Goal: Browse casually: Explore the website without a specific task or goal

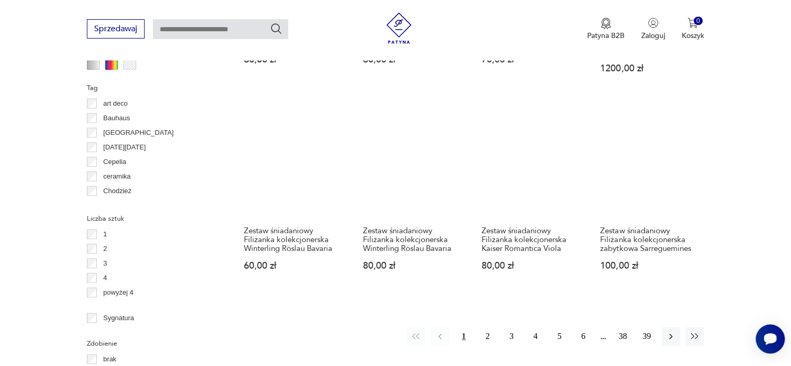
scroll to position [1056, 0]
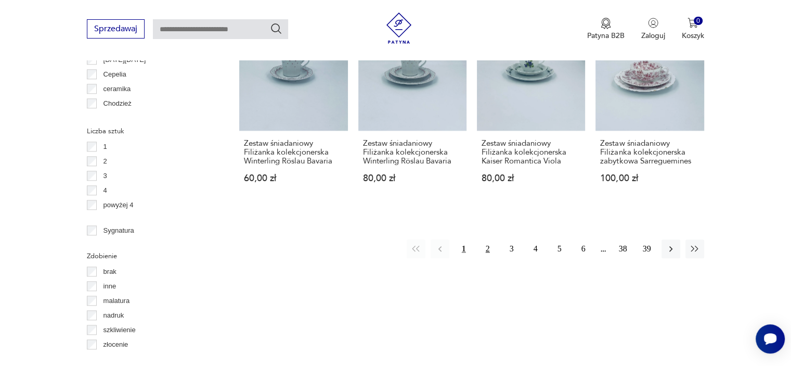
click at [487, 239] on button "2" at bounding box center [488, 248] width 19 height 19
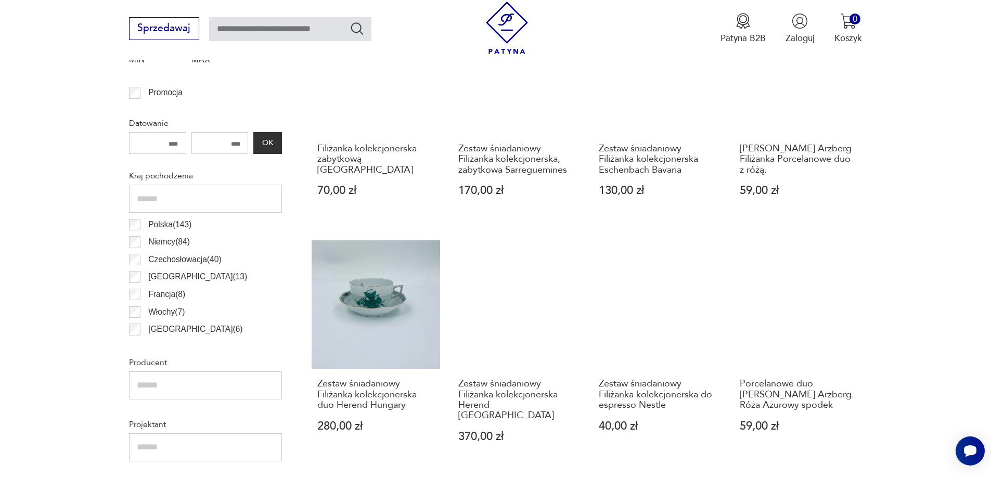
scroll to position [276, 0]
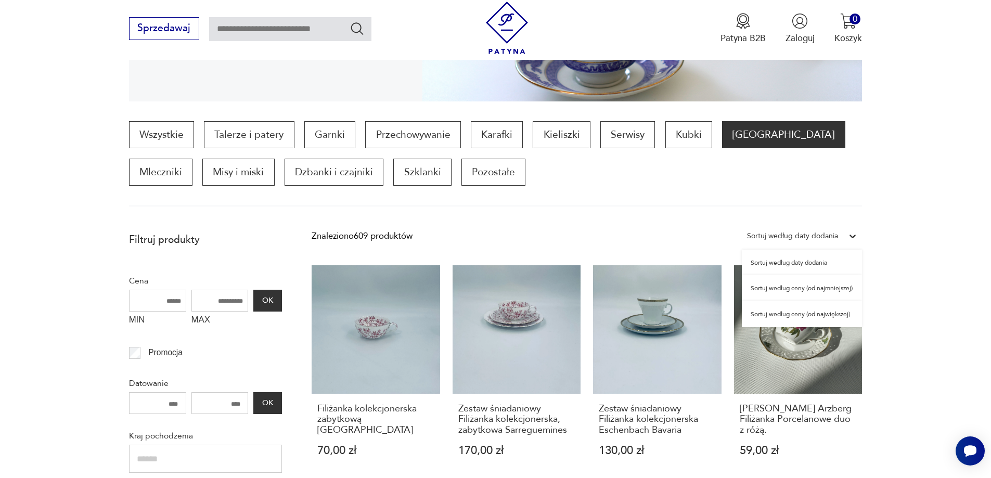
click at [791, 236] on div "Sortuj według daty dodania" at bounding box center [792, 236] width 91 height 14
click at [791, 316] on div "Sortuj według ceny (od największej)" at bounding box center [802, 314] width 120 height 26
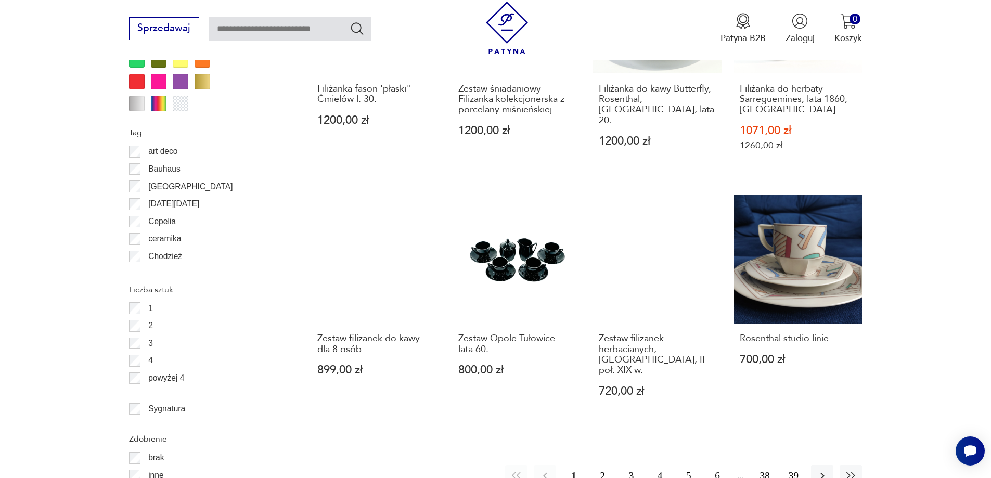
scroll to position [1135, 0]
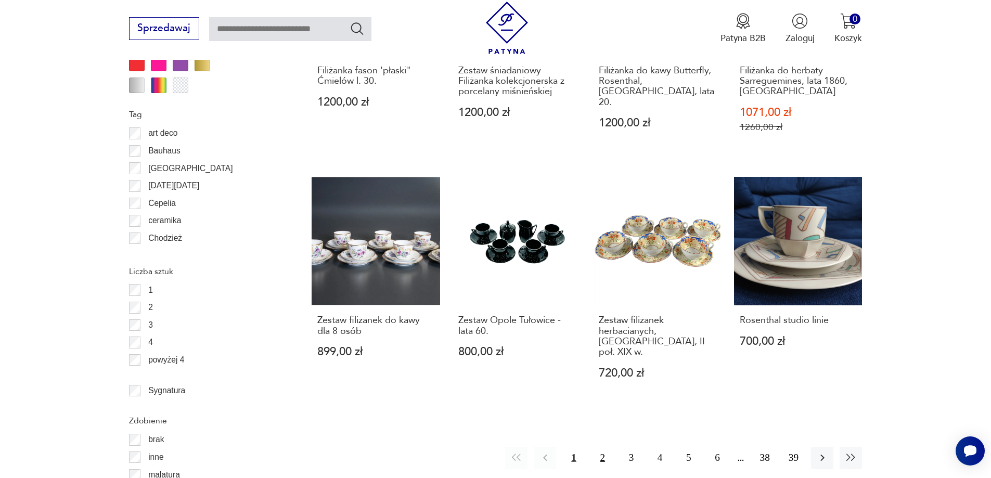
click at [608, 365] on button "2" at bounding box center [603, 458] width 22 height 22
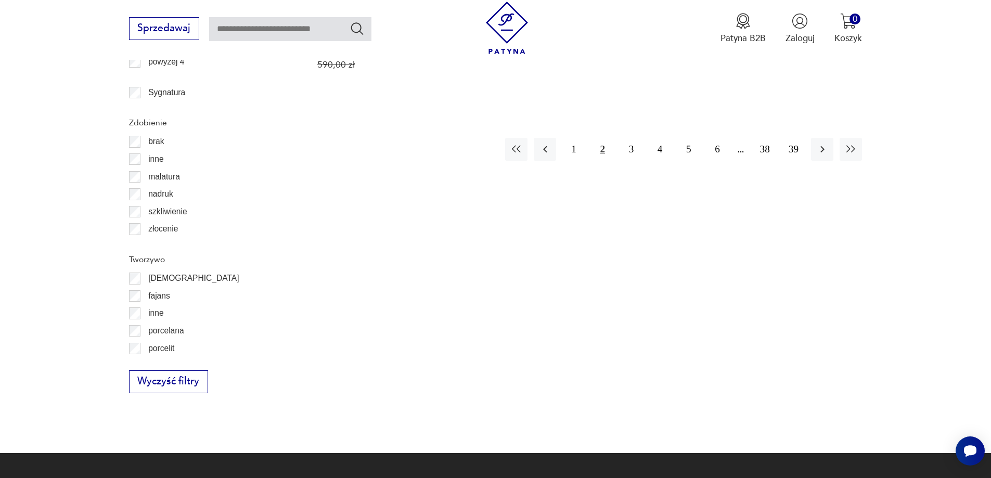
scroll to position [1445, 0]
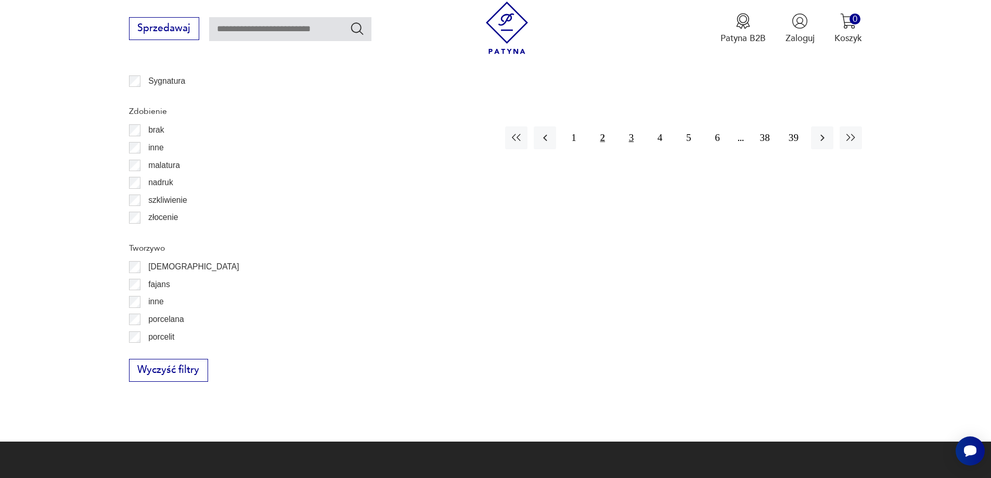
click at [630, 128] on button "3" at bounding box center [631, 137] width 22 height 22
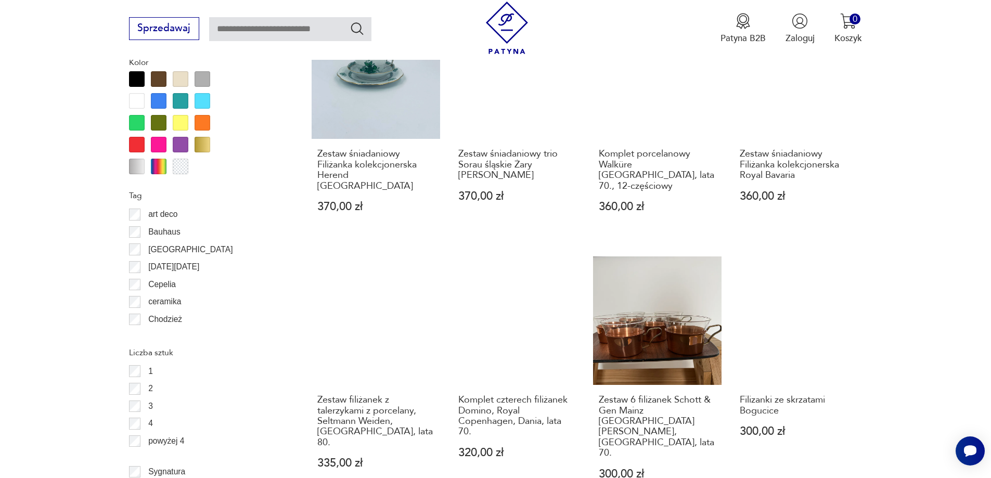
scroll to position [1179, 0]
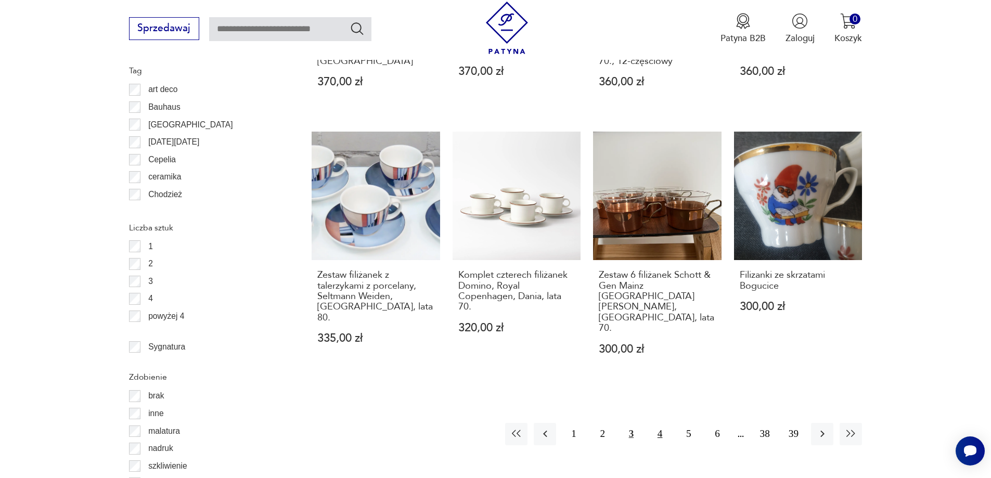
click at [657, 365] on button "4" at bounding box center [660, 434] width 22 height 22
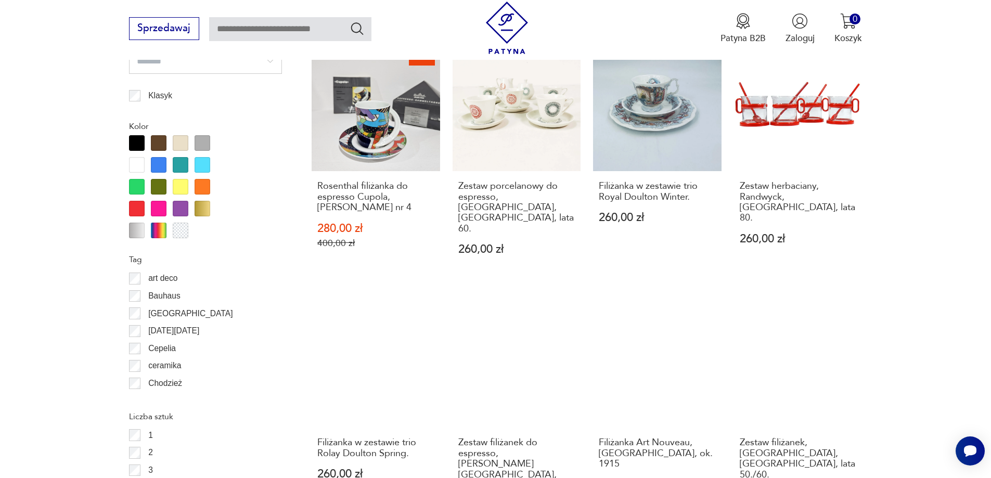
scroll to position [1127, 0]
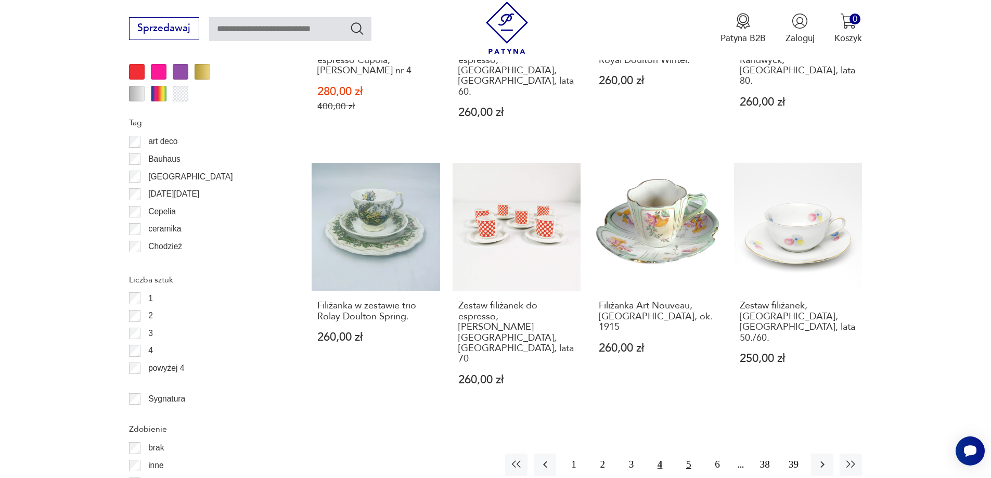
click at [685, 365] on button "5" at bounding box center [688, 465] width 22 height 22
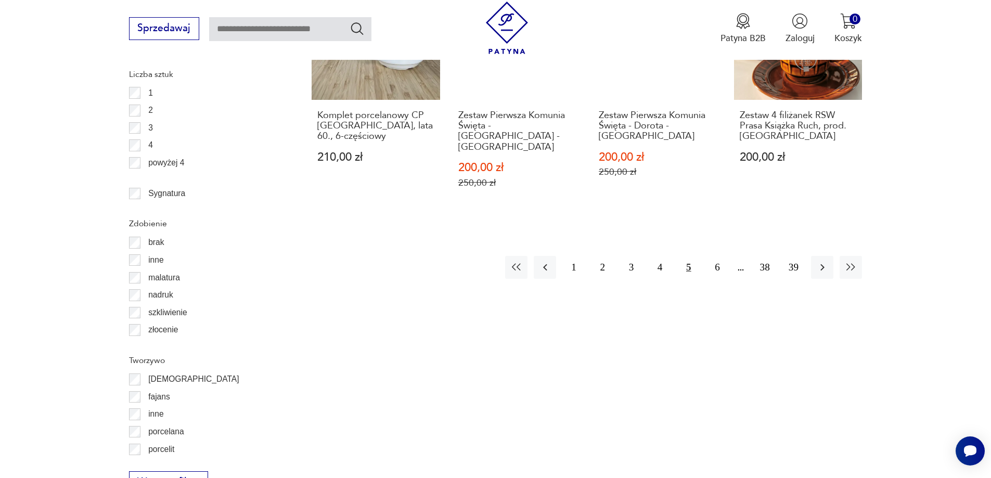
scroll to position [1335, 0]
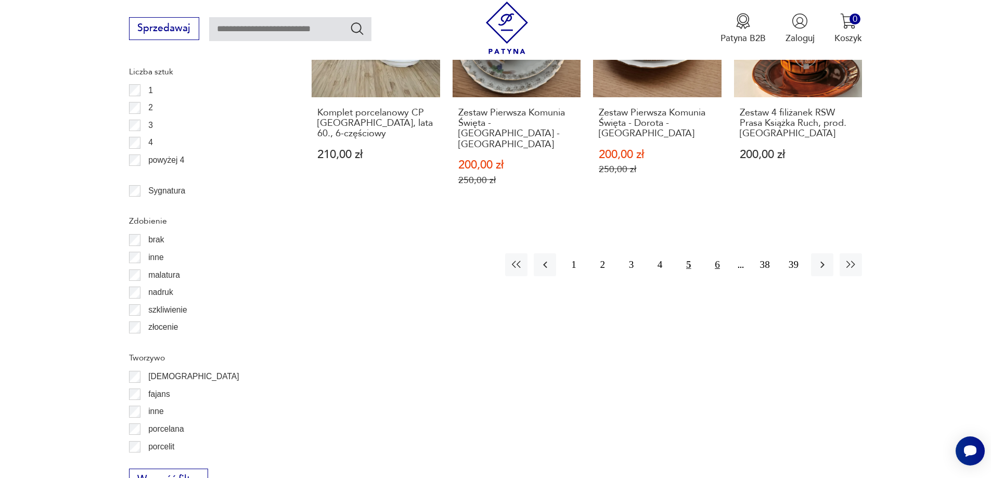
click at [711, 253] on button "6" at bounding box center [717, 264] width 22 height 22
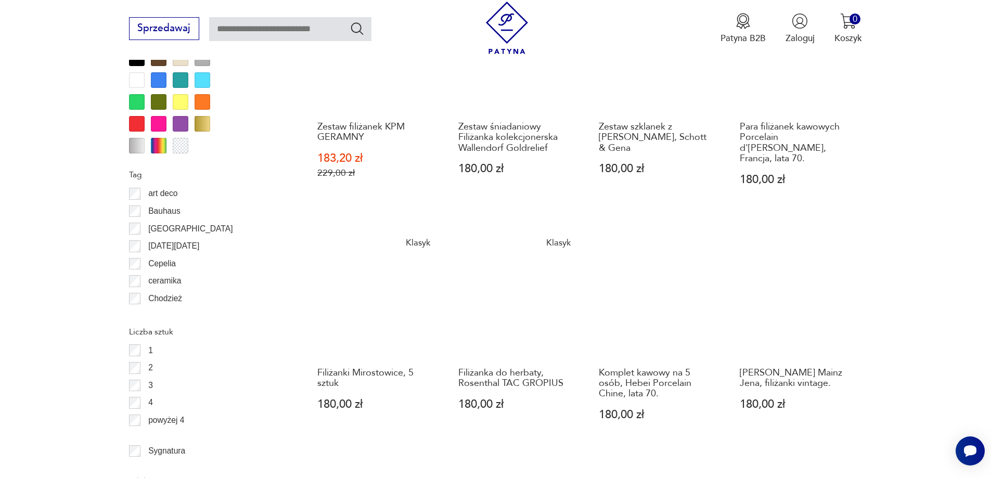
scroll to position [1231, 0]
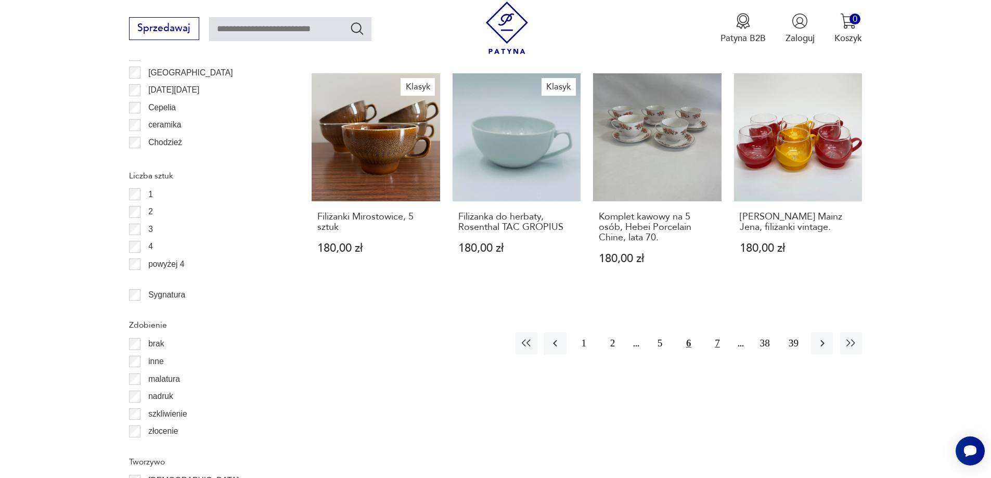
click at [714, 332] on button "7" at bounding box center [717, 343] width 22 height 22
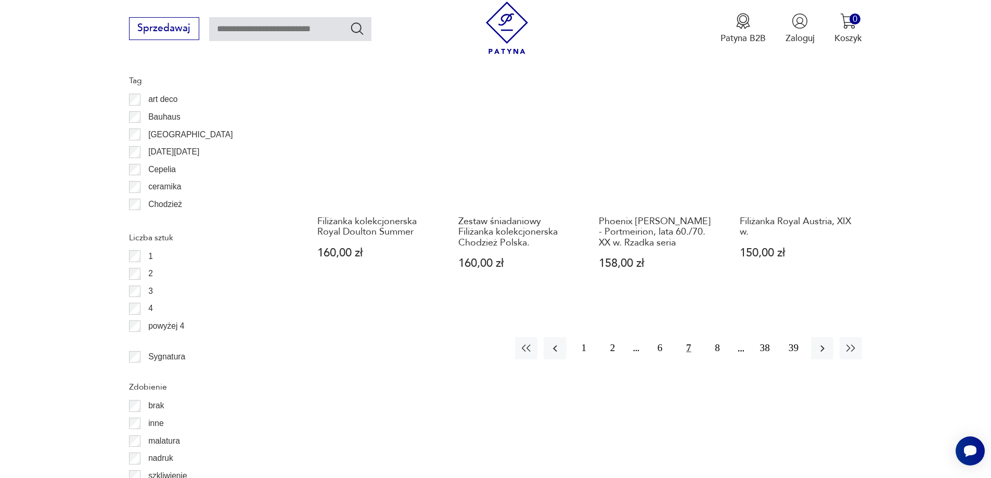
scroll to position [1231, 0]
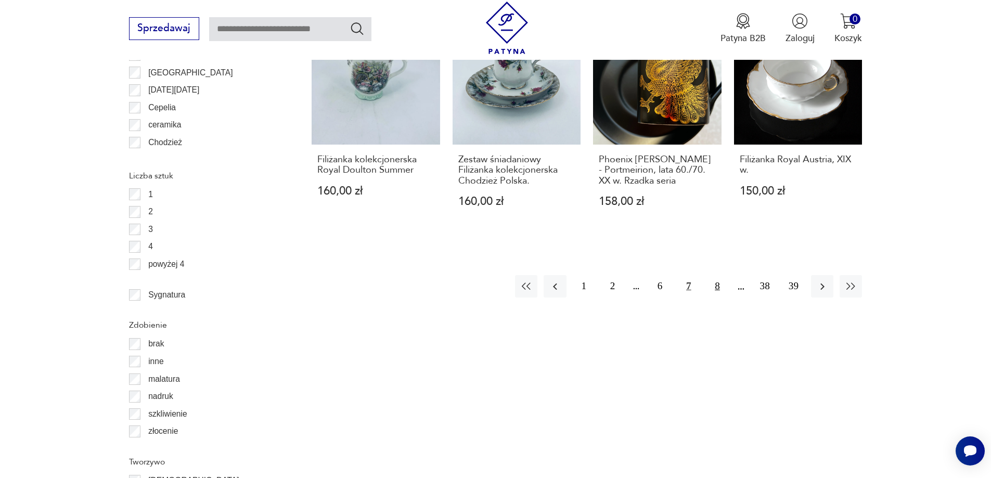
click at [723, 296] on button "8" at bounding box center [717, 286] width 22 height 22
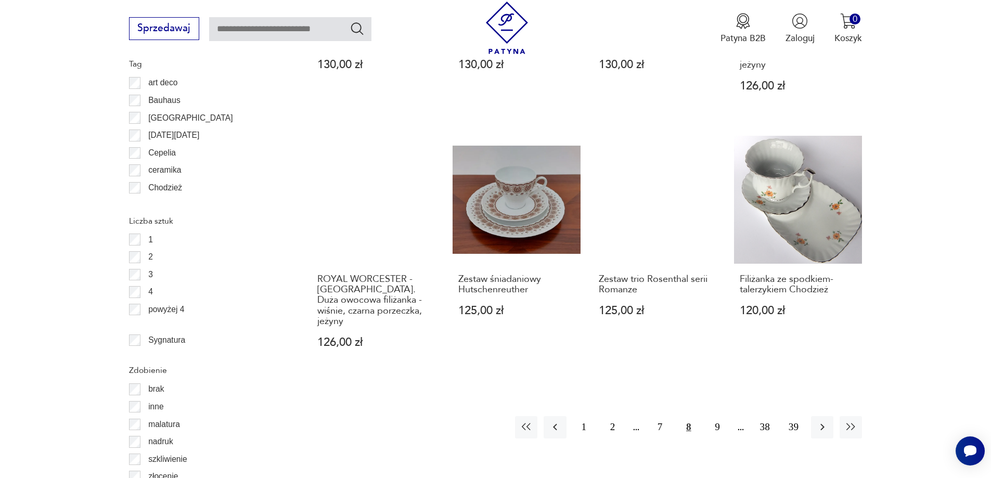
scroll to position [1231, 0]
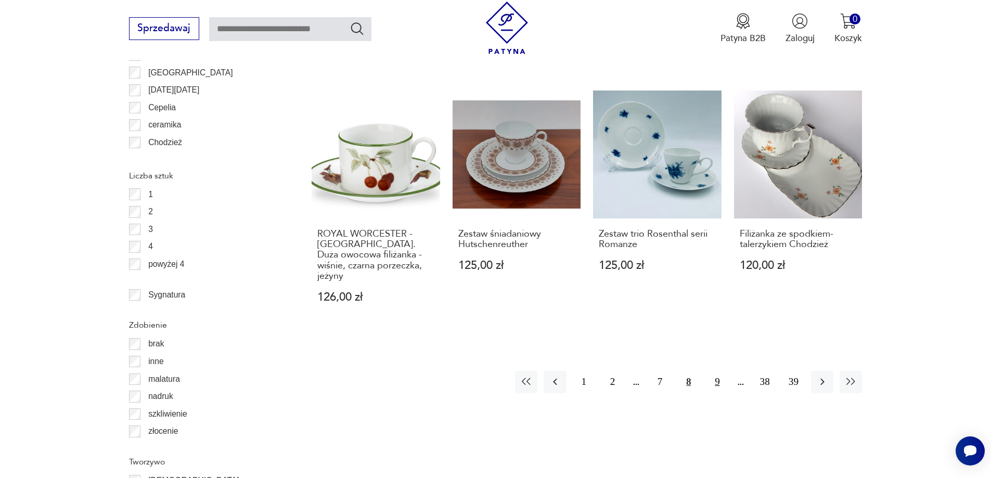
click at [715, 365] on button "9" at bounding box center [717, 382] width 22 height 22
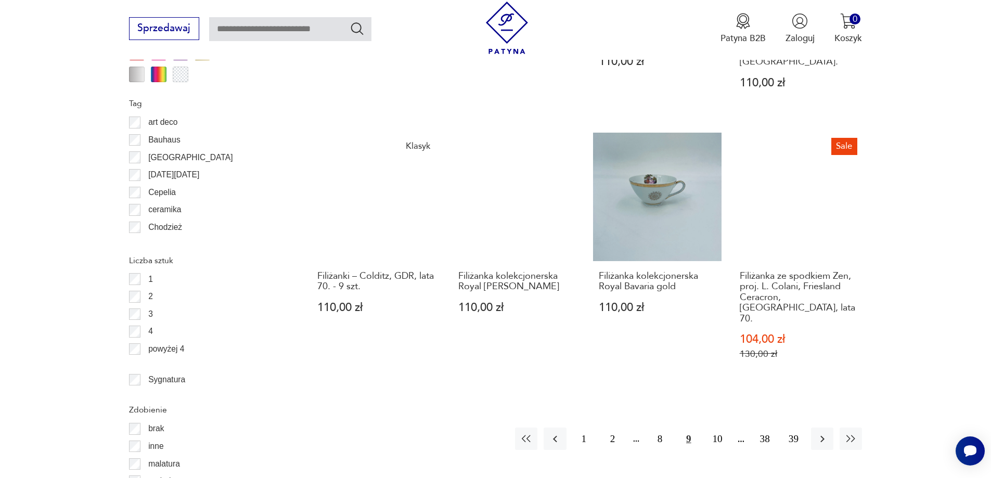
scroll to position [1387, 0]
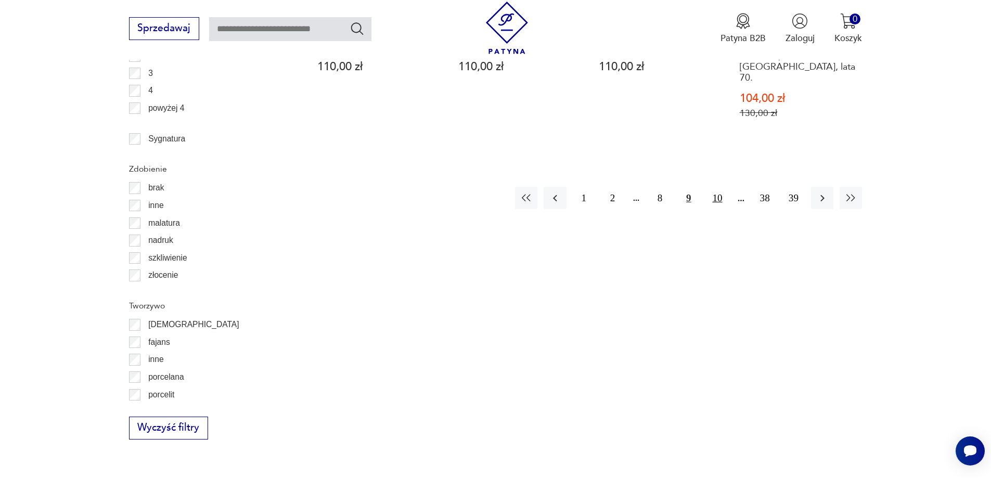
click at [711, 187] on button "10" at bounding box center [717, 198] width 22 height 22
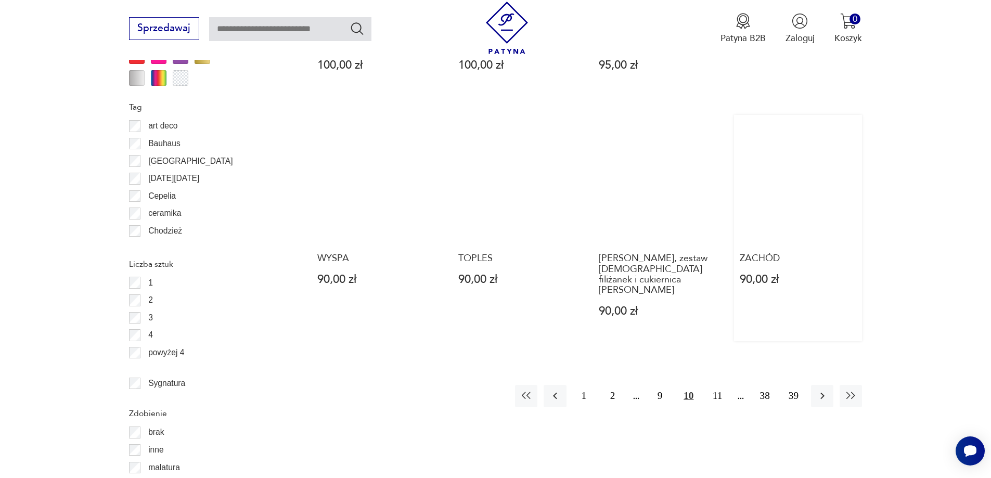
scroll to position [1283, 0]
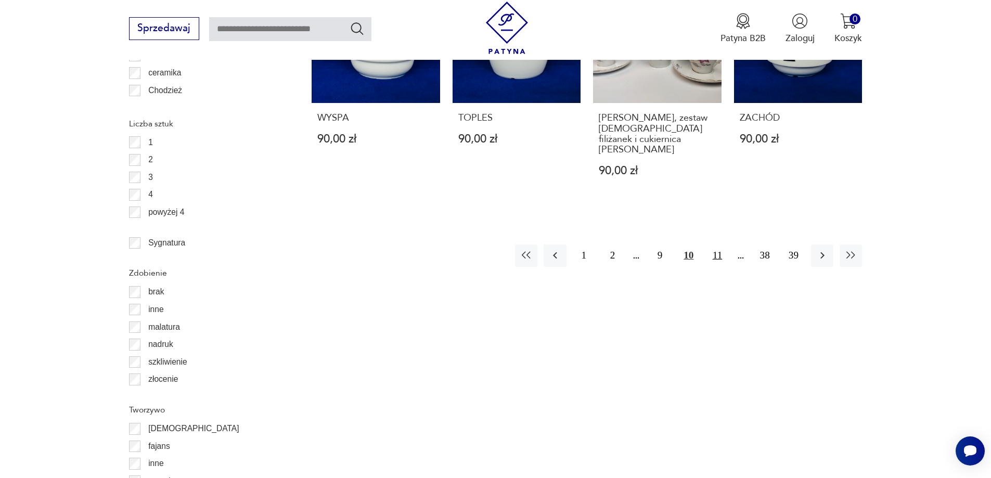
click at [716, 245] on button "11" at bounding box center [717, 256] width 22 height 22
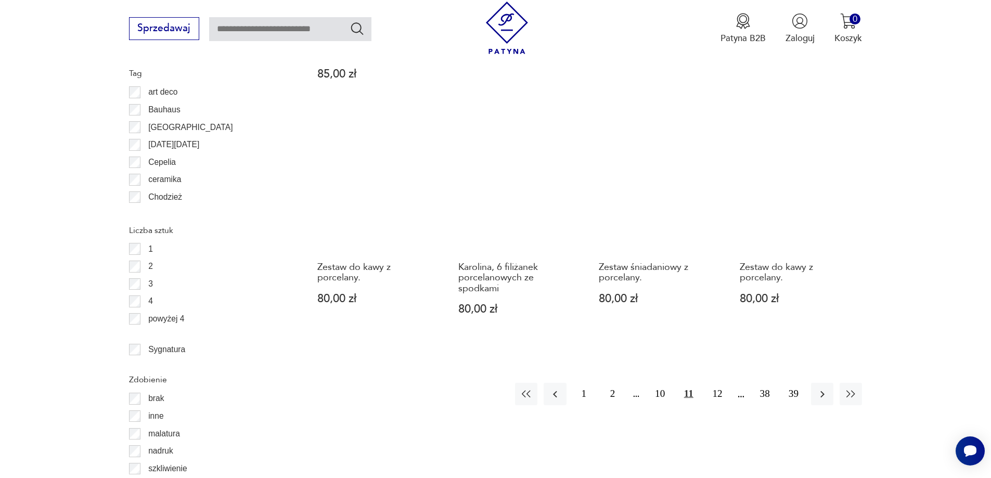
scroll to position [1179, 0]
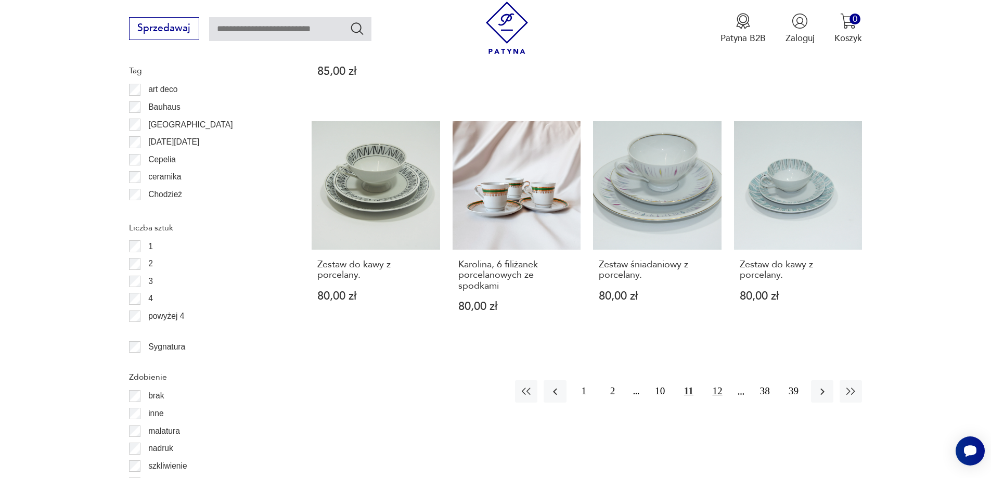
click at [718, 365] on button "12" at bounding box center [717, 391] width 22 height 22
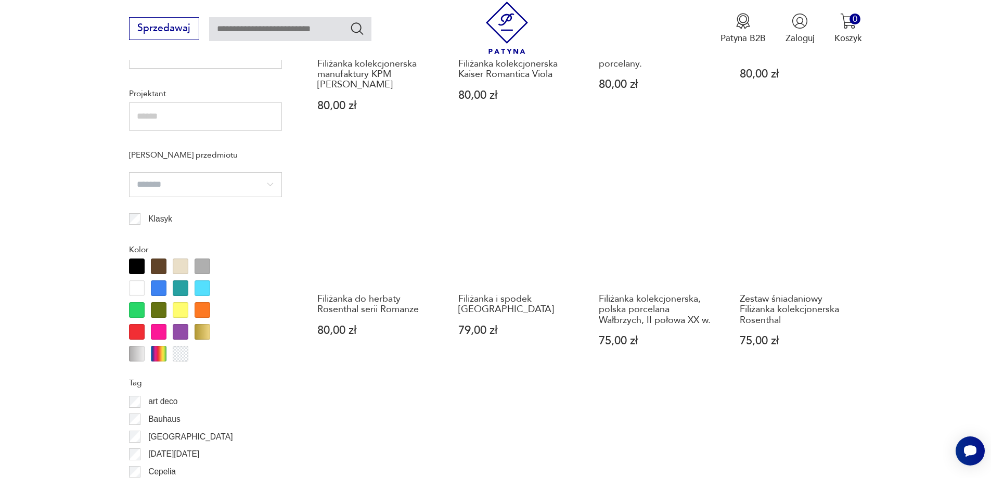
scroll to position [1127, 0]
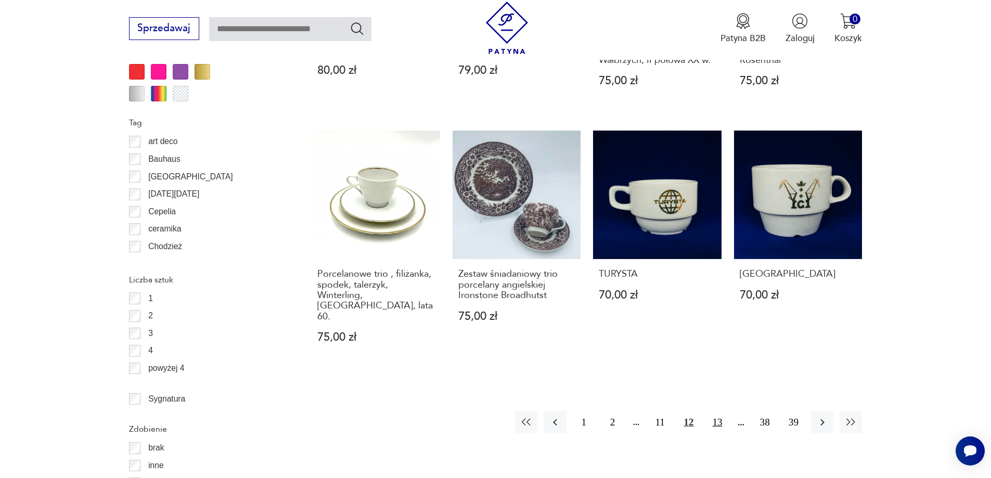
click at [721, 365] on button "13" at bounding box center [717, 422] width 22 height 22
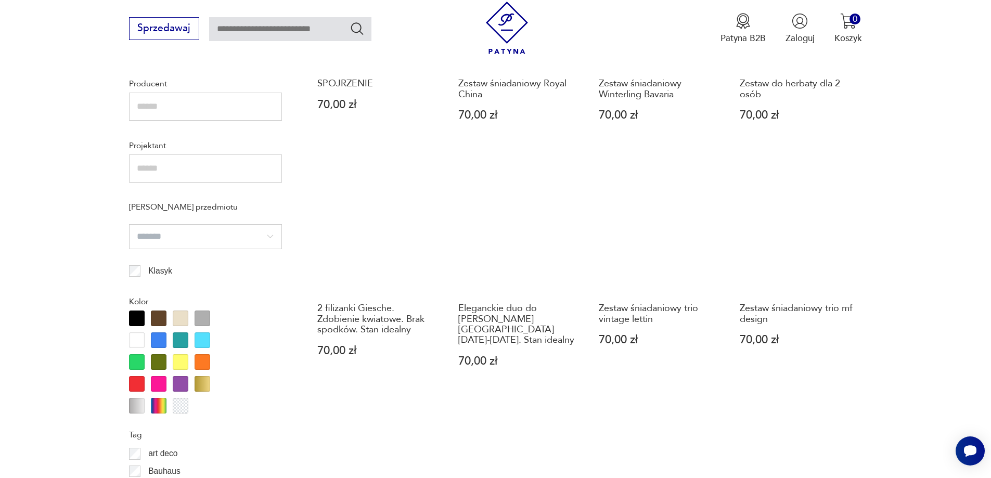
scroll to position [1075, 0]
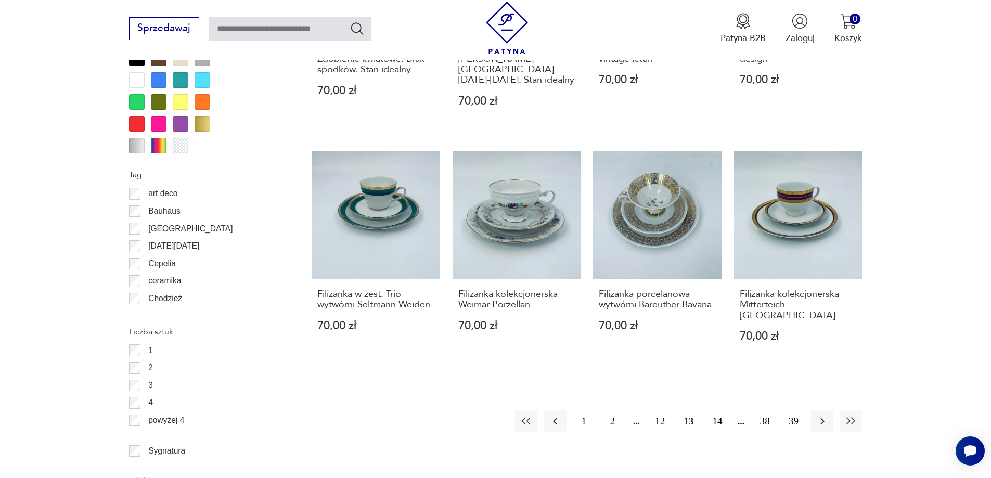
click at [715, 365] on button "14" at bounding box center [717, 421] width 22 height 22
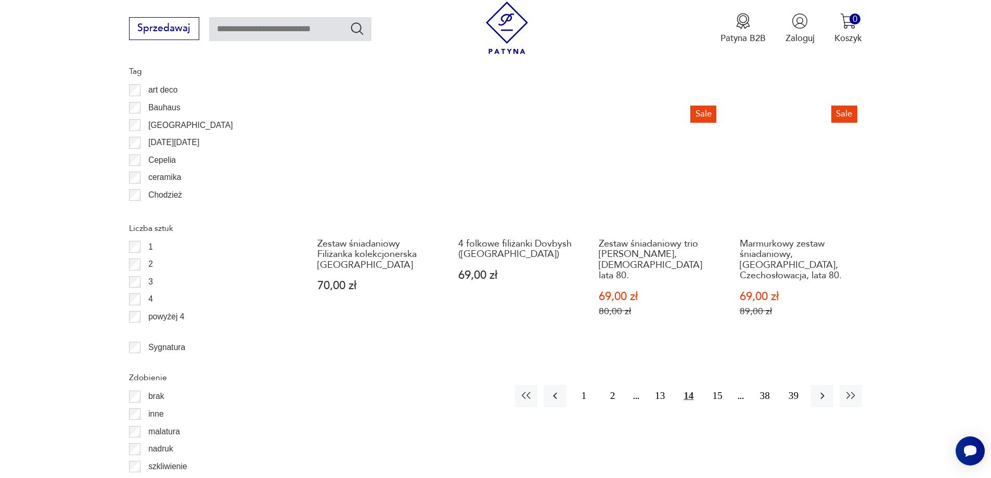
scroll to position [1179, 0]
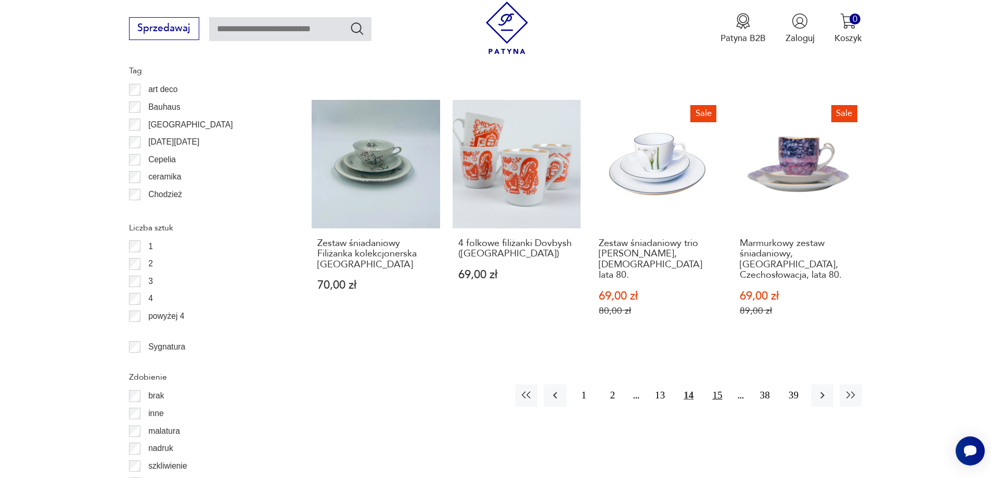
click at [713, 365] on button "15" at bounding box center [717, 395] width 22 height 22
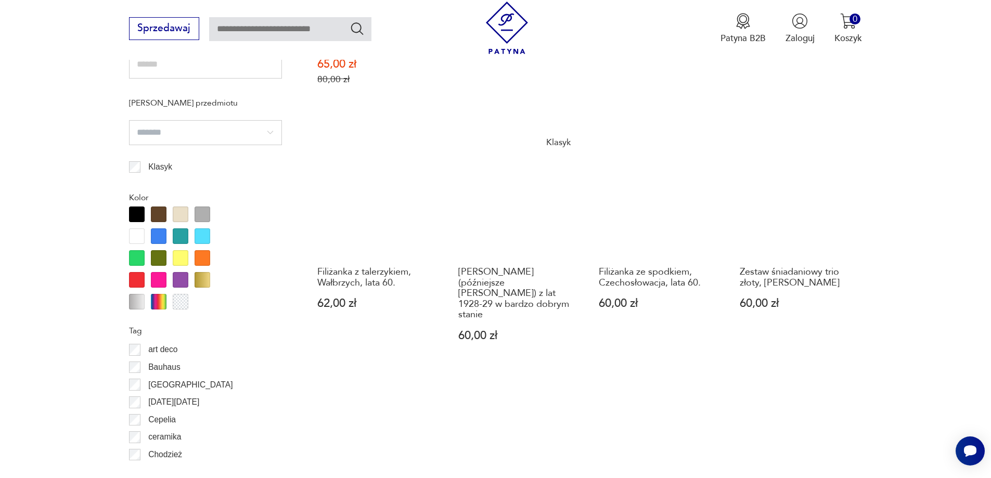
scroll to position [1179, 0]
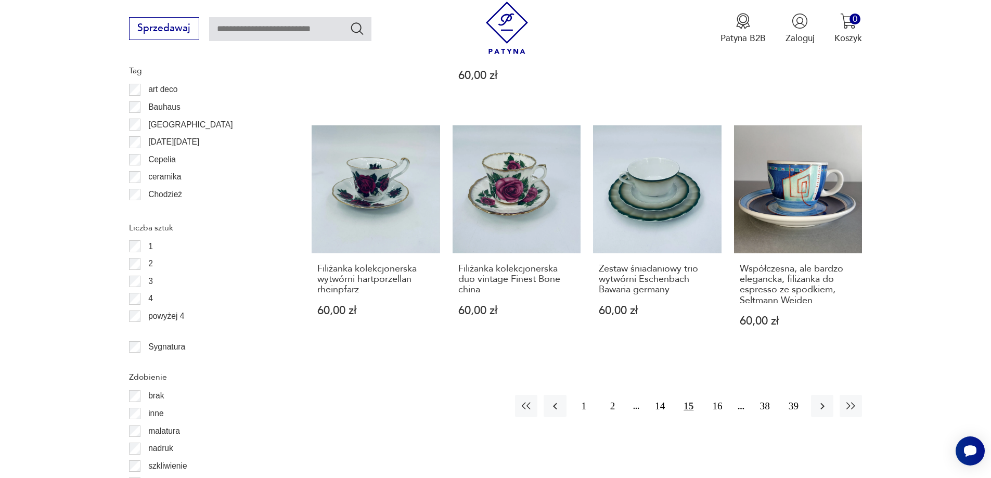
click at [714, 365] on button "16" at bounding box center [717, 406] width 22 height 22
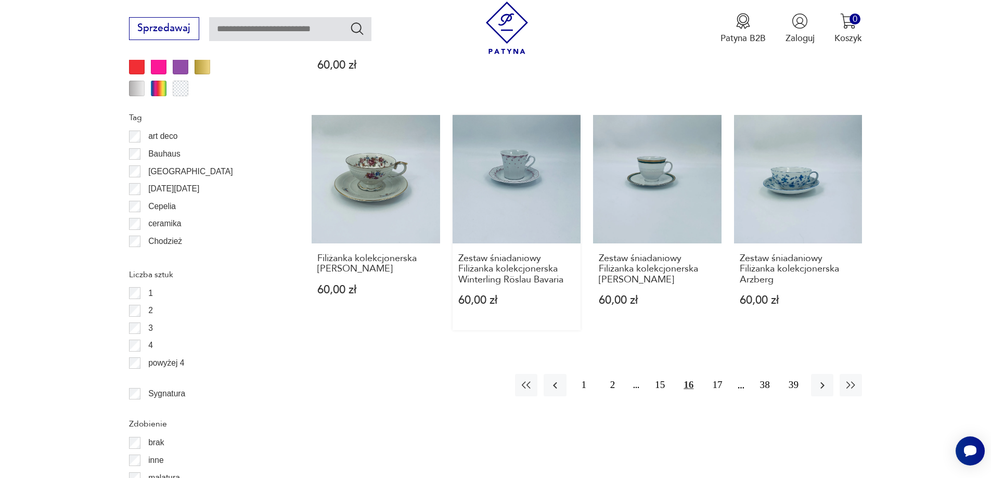
scroll to position [1283, 0]
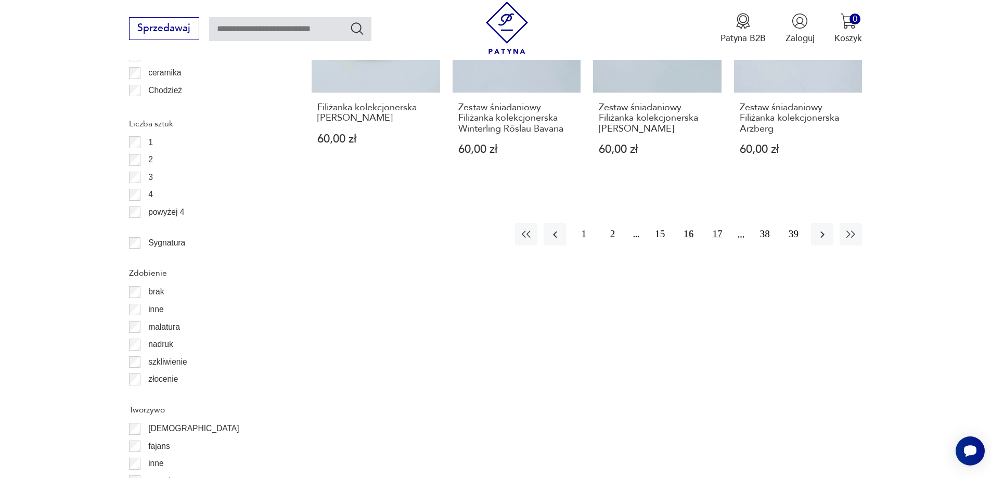
click at [712, 238] on button "17" at bounding box center [717, 234] width 22 height 22
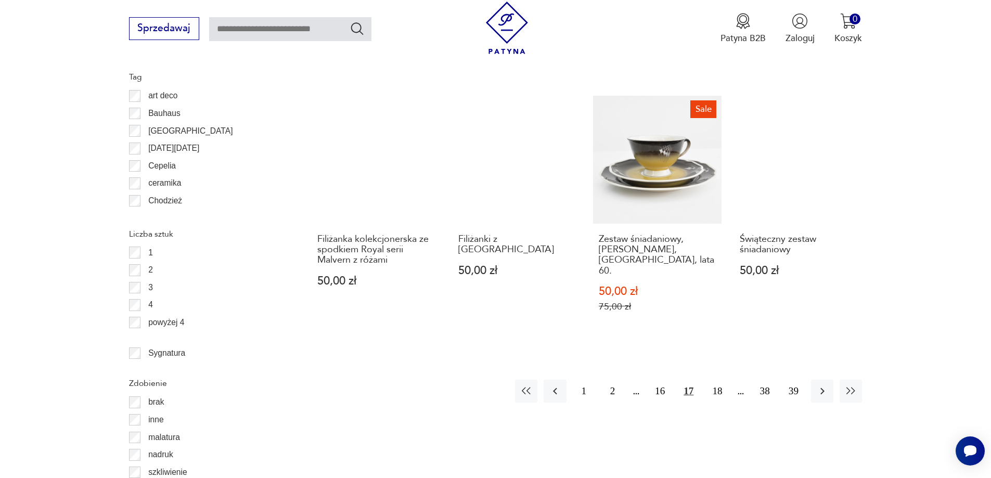
scroll to position [1179, 0]
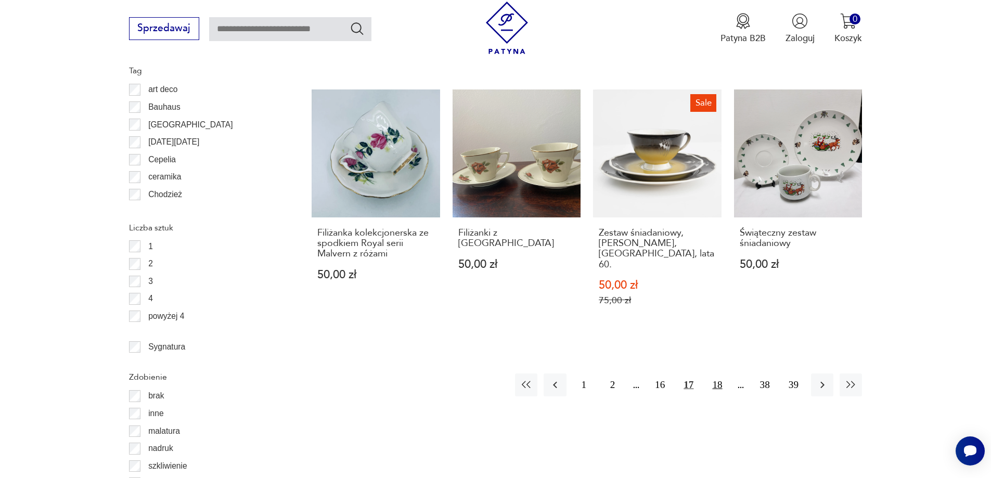
click at [713, 365] on button "18" at bounding box center [717, 385] width 22 height 22
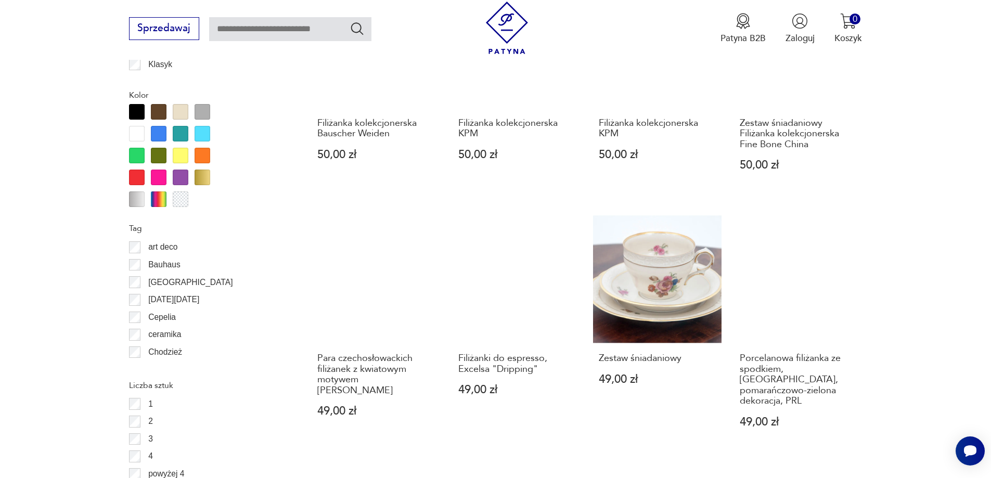
scroll to position [1023, 0]
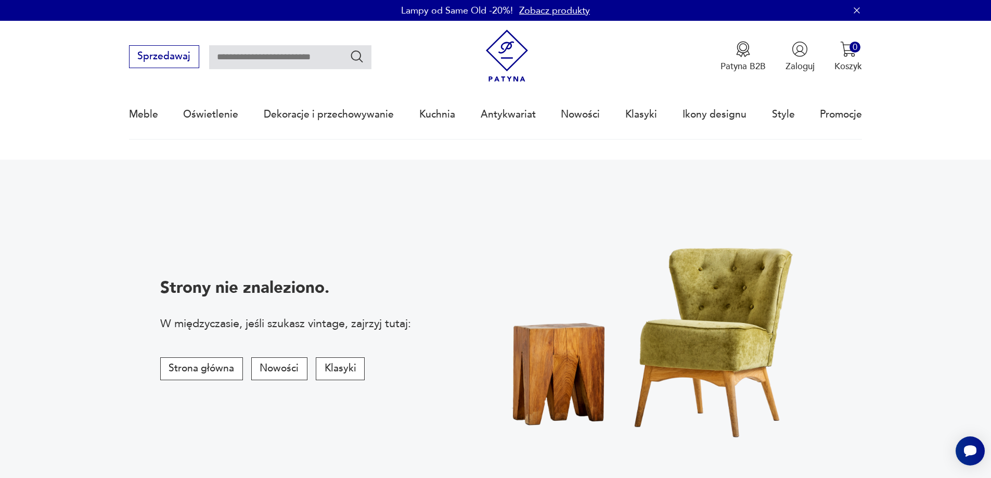
click at [258, 52] on input "text" at bounding box center [290, 57] width 162 height 24
type input "**********"
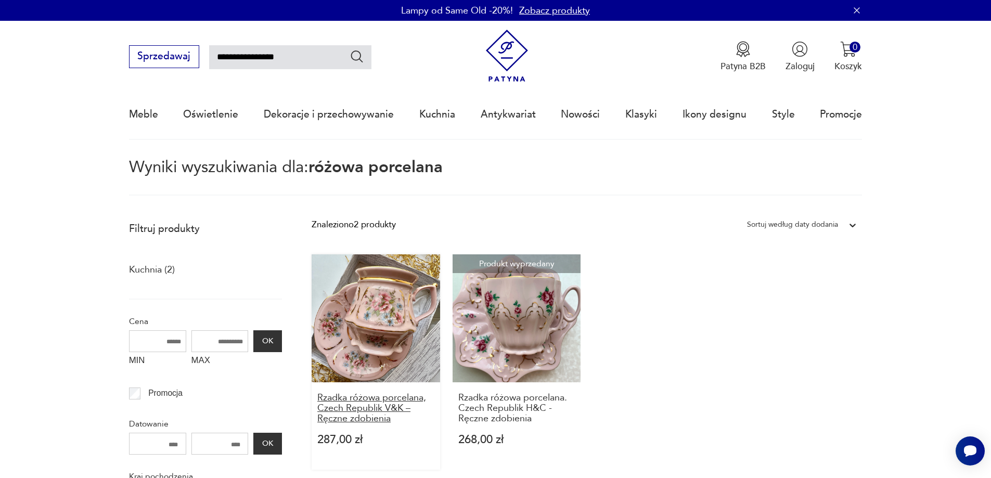
click at [368, 401] on h3 "Rzadka różowa porcelana, Czech Republik V&K – Ręczne zdobienia" at bounding box center [375, 409] width 117 height 32
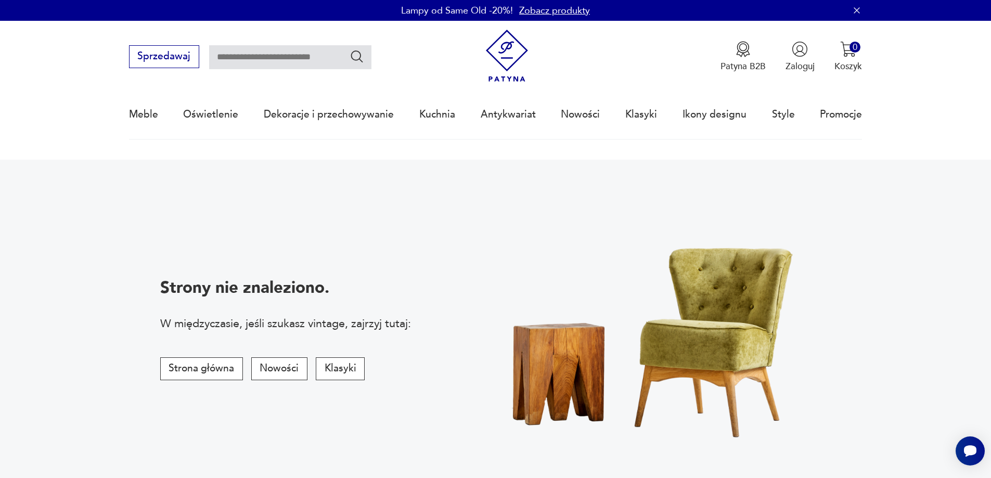
type input "**********"
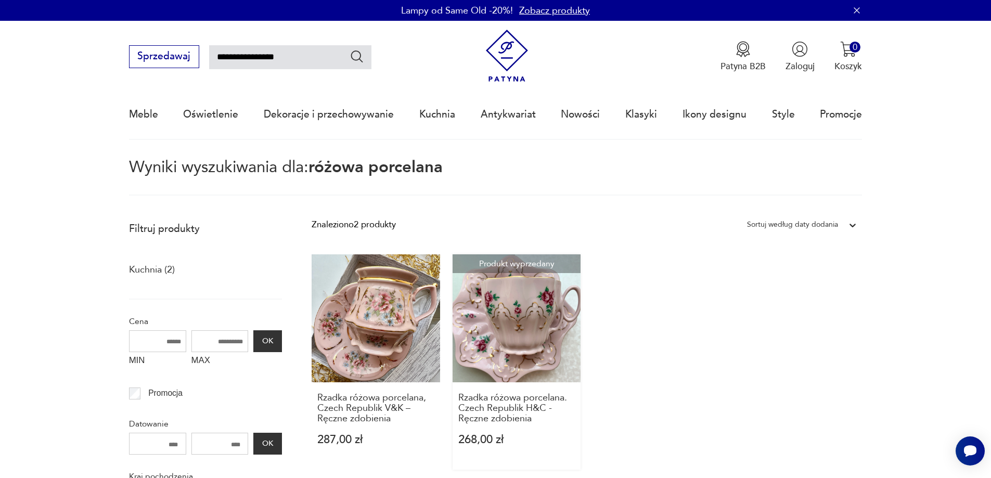
click at [530, 324] on link "Produkt wyprzedany Rzadka różowa porcelana. Czech Republik H&C - Ręczne zdobien…" at bounding box center [517, 361] width 129 height 215
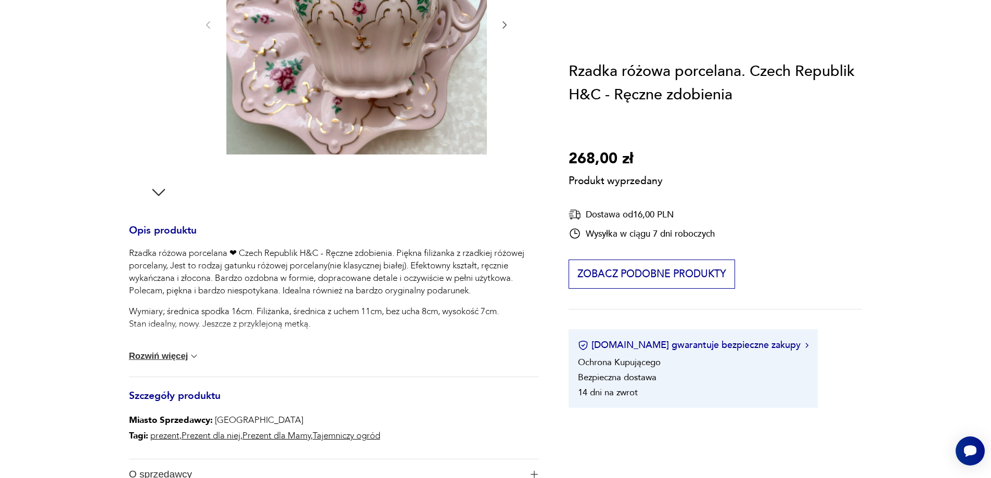
scroll to position [52, 0]
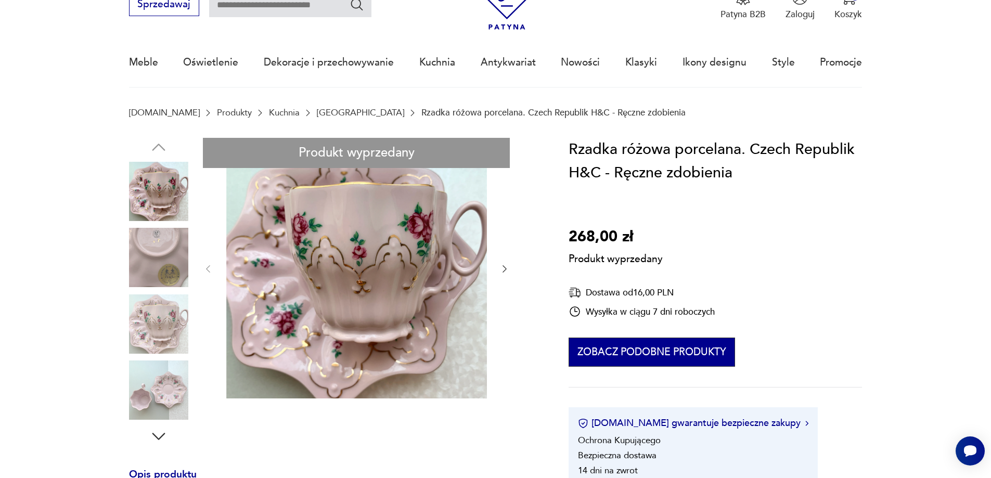
click at [639, 357] on button "Zobacz podobne produkty" at bounding box center [652, 352] width 166 height 29
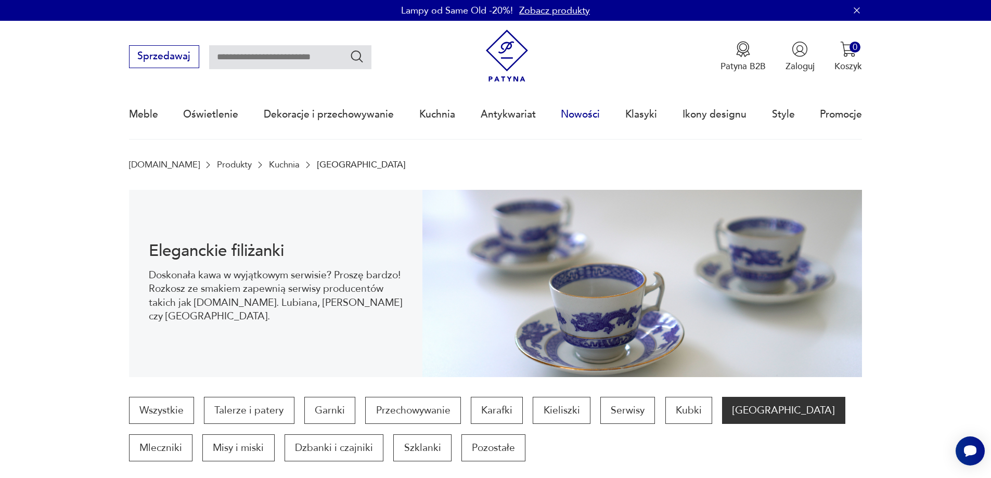
click at [570, 117] on link "Nowości" at bounding box center [580, 115] width 39 height 48
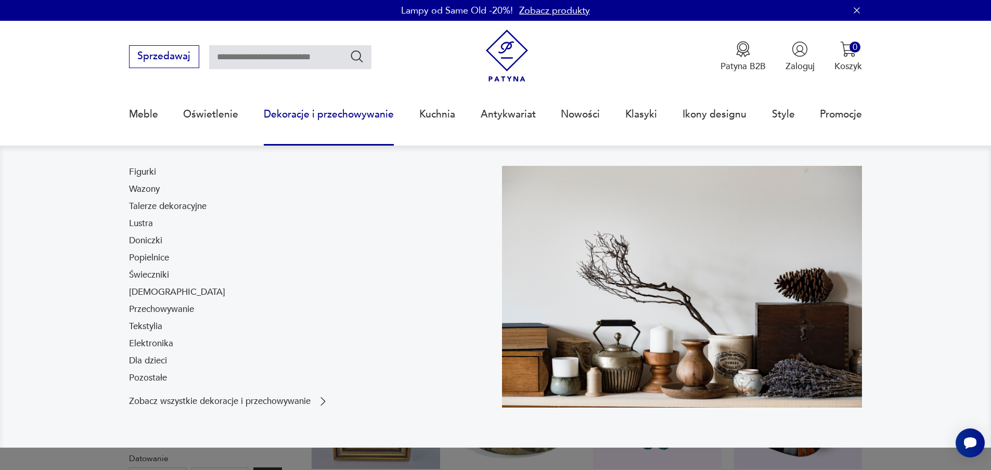
click at [159, 223] on div "Figurki Wazony Talerze dekoracyjne Lustra Doniczki Popielnice Świeczniki Bibelo…" at bounding box center [177, 277] width 96 height 223
click at [153, 224] on div "Figurki Wazony Talerze dekoracyjne Lustra Doniczki Popielnice Świeczniki Bibelo…" at bounding box center [177, 277] width 96 height 223
click at [151, 224] on link "Lustra" at bounding box center [141, 223] width 24 height 12
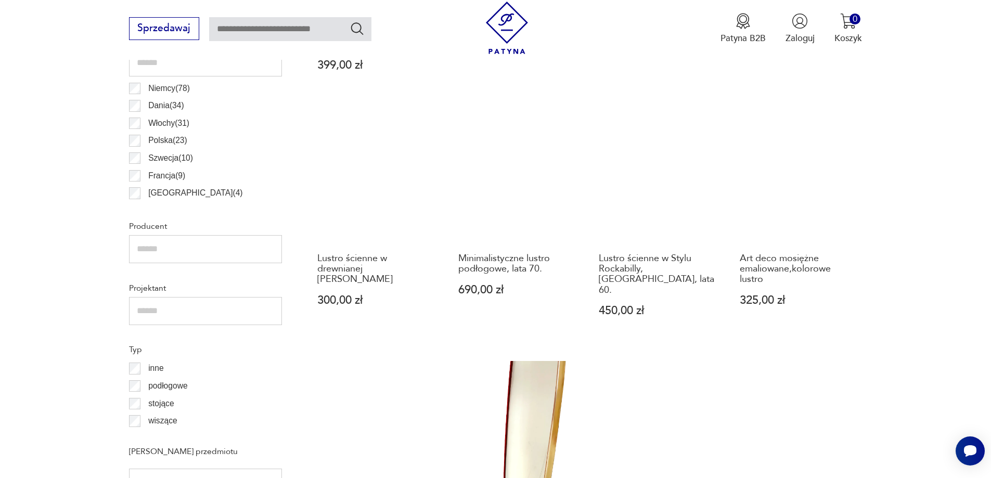
scroll to position [674, 0]
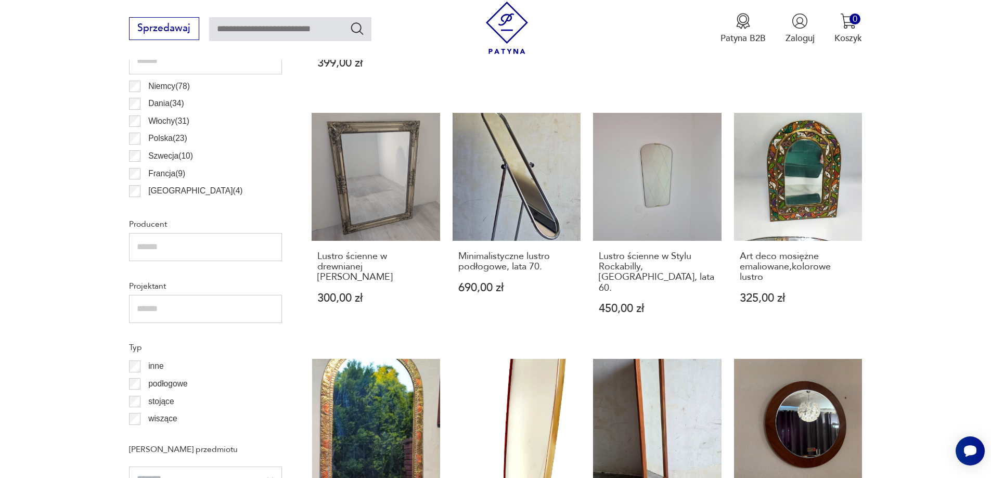
click at [151, 400] on p "stojące" at bounding box center [160, 402] width 25 height 14
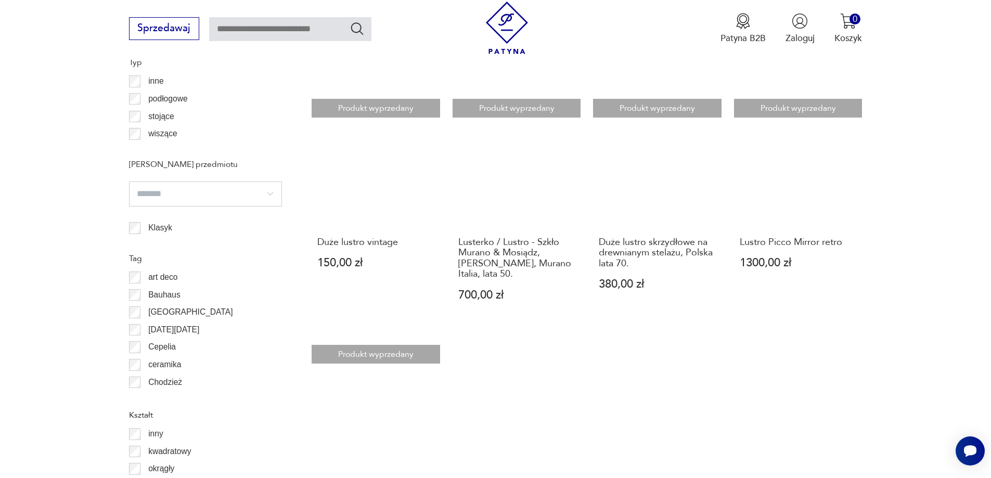
scroll to position [867, 0]
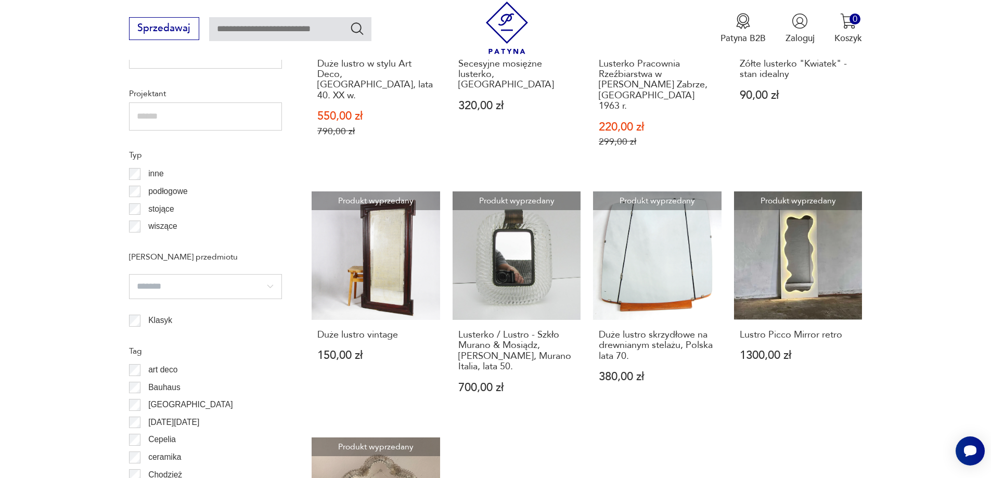
click at [142, 213] on label "stojące" at bounding box center [156, 209] width 33 height 18
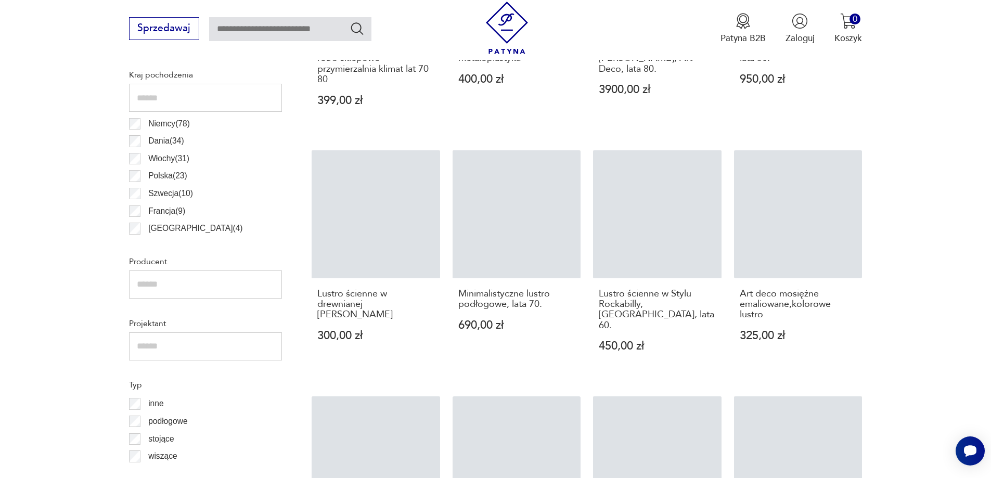
scroll to position [711, 0]
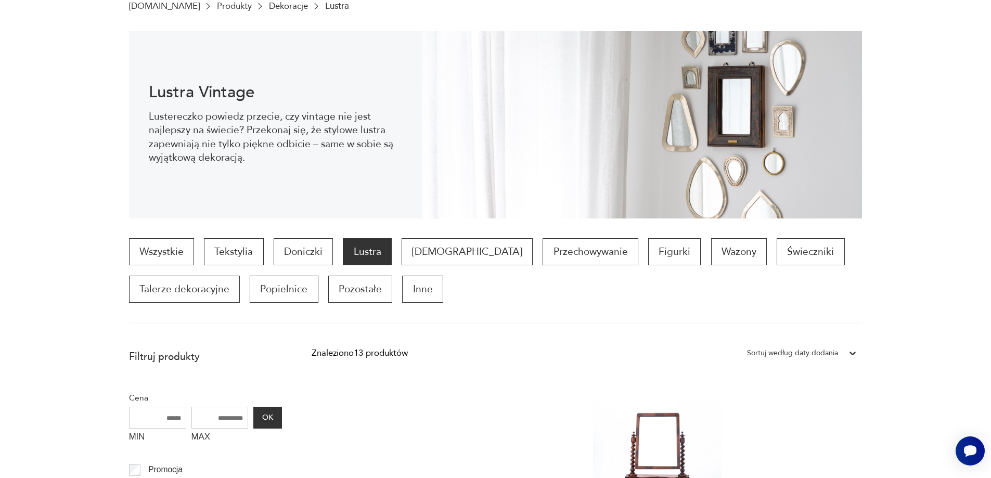
scroll to position [34, 0]
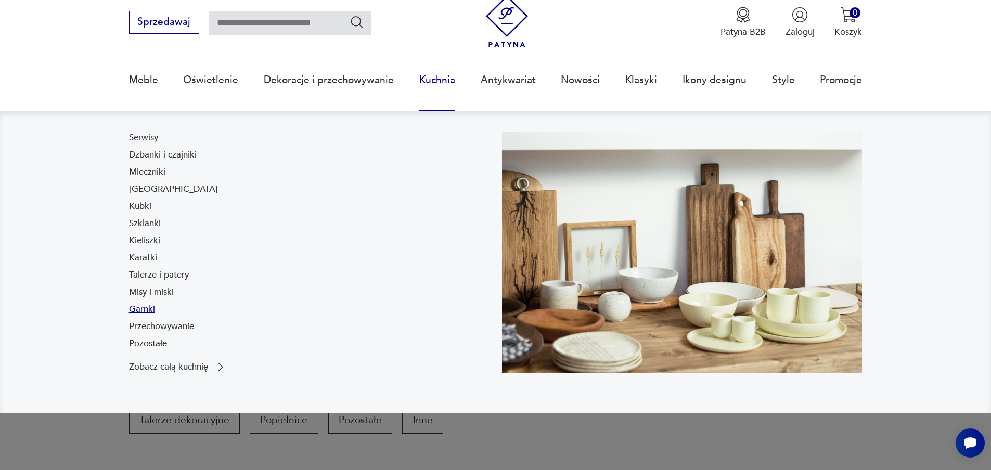
click at [141, 311] on link "Garnki" at bounding box center [142, 309] width 26 height 12
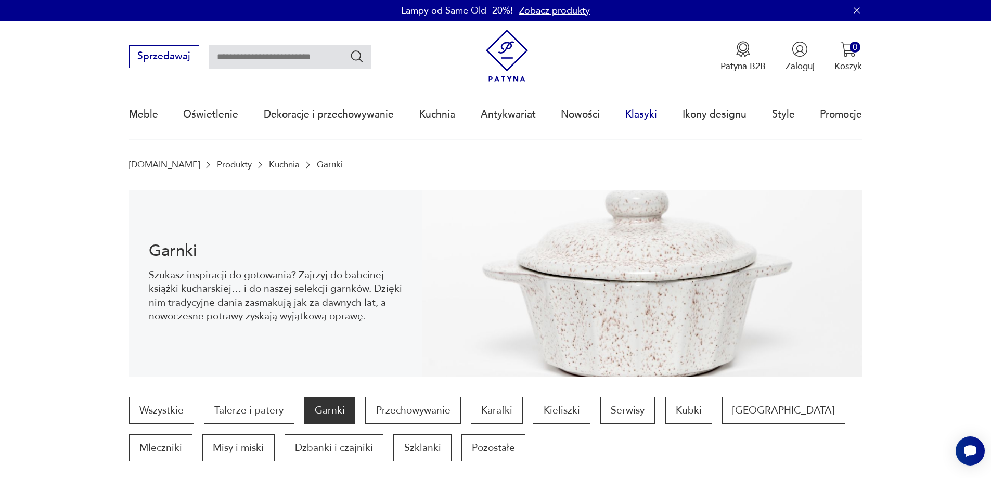
click at [648, 108] on link "Klasyki" at bounding box center [641, 115] width 32 height 48
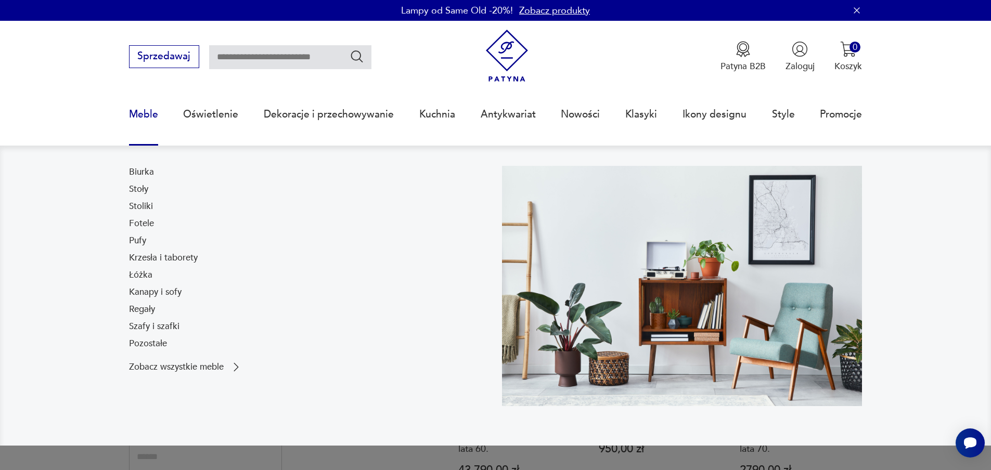
click at [133, 294] on link "Kanapy i sofy" at bounding box center [155, 292] width 53 height 12
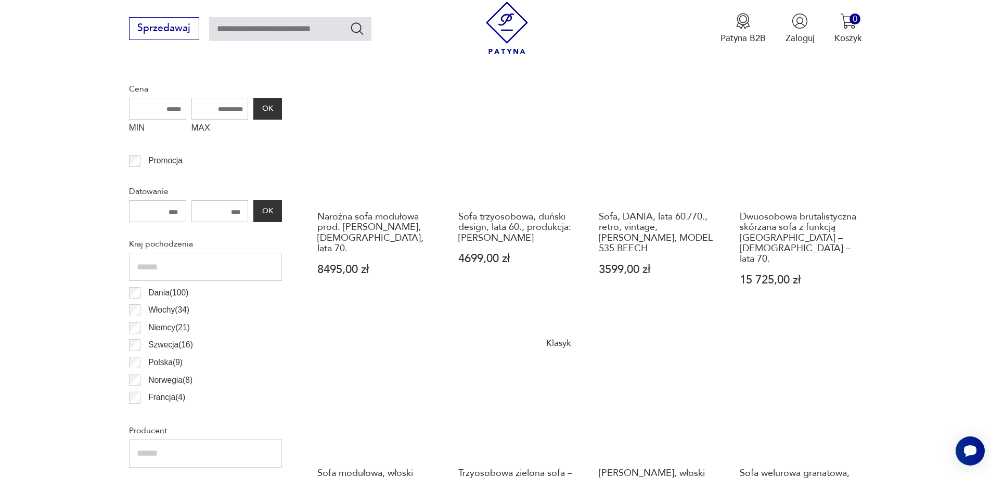
scroll to position [399, 0]
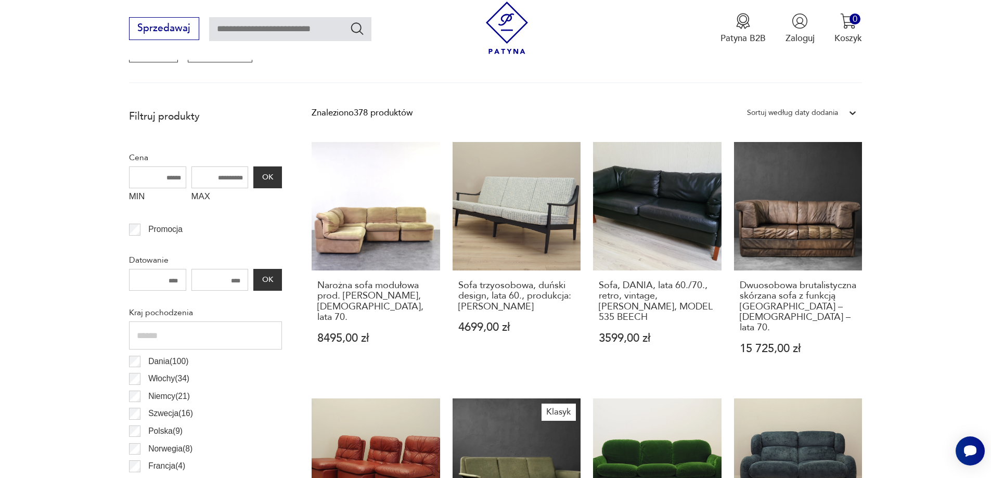
click at [808, 112] on div "Sortuj według daty dodania" at bounding box center [792, 113] width 91 height 14
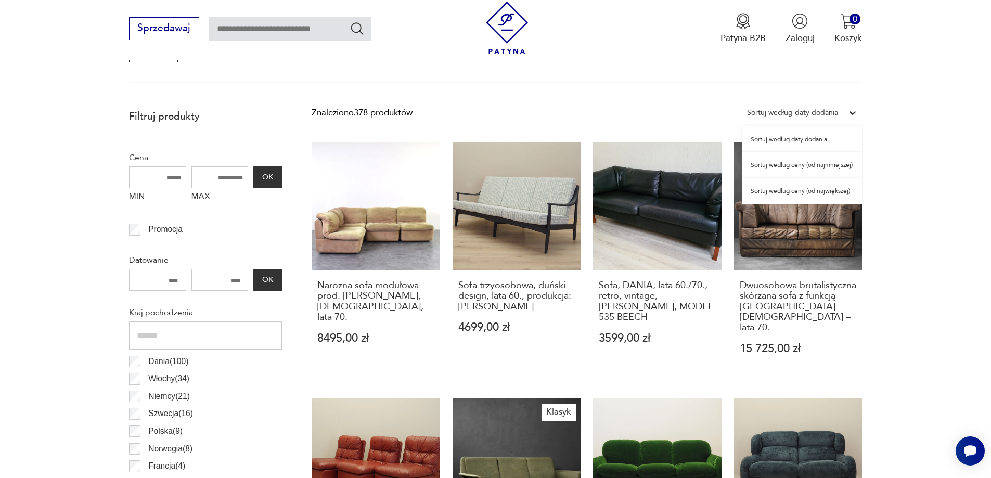
click at [806, 187] on div "Sortuj według ceny (od największej)" at bounding box center [802, 191] width 120 height 26
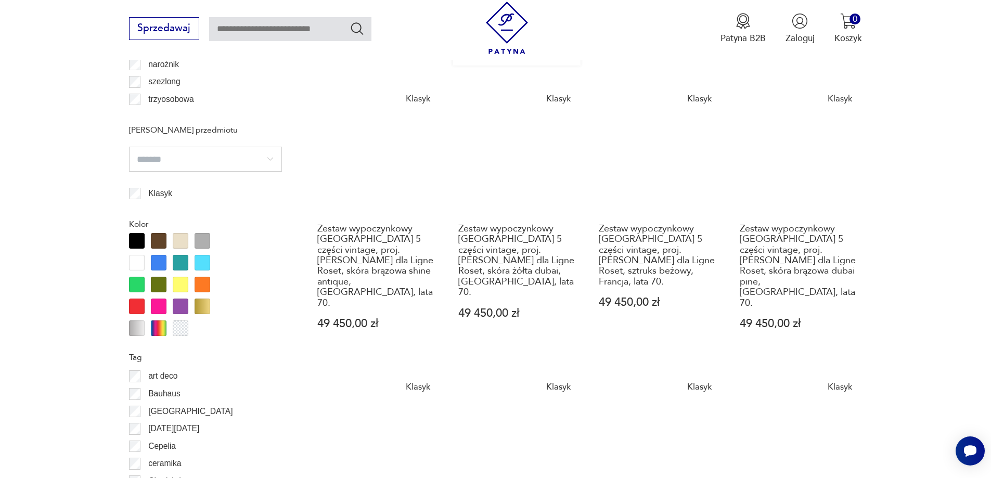
scroll to position [1231, 0]
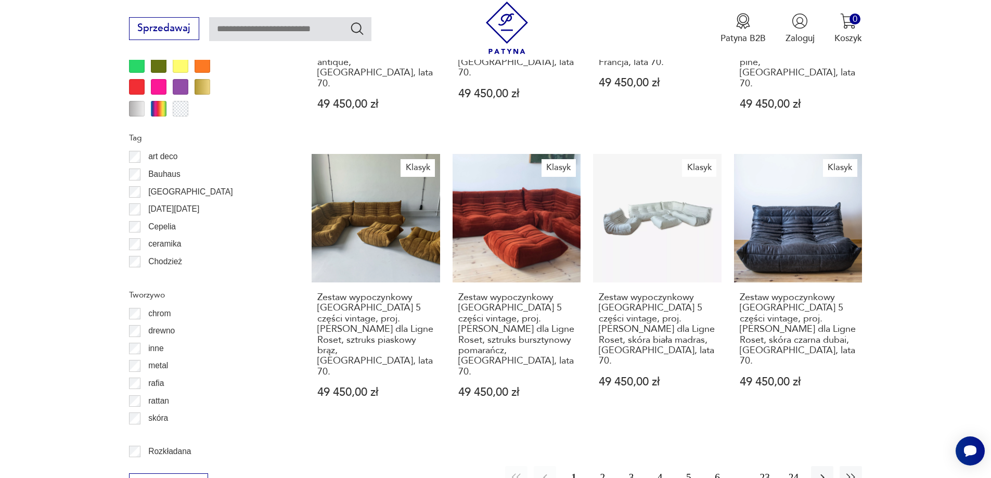
click at [605, 466] on button "2" at bounding box center [603, 477] width 22 height 22
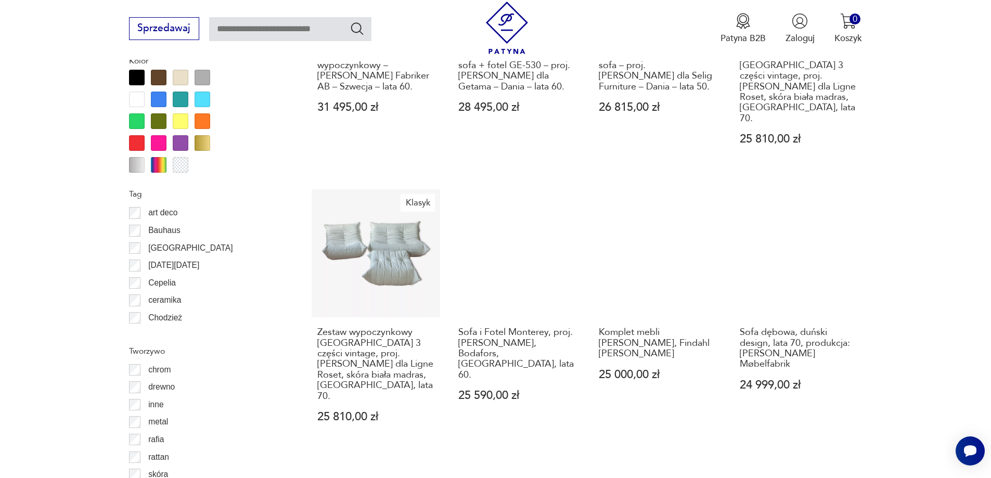
scroll to position [1231, 0]
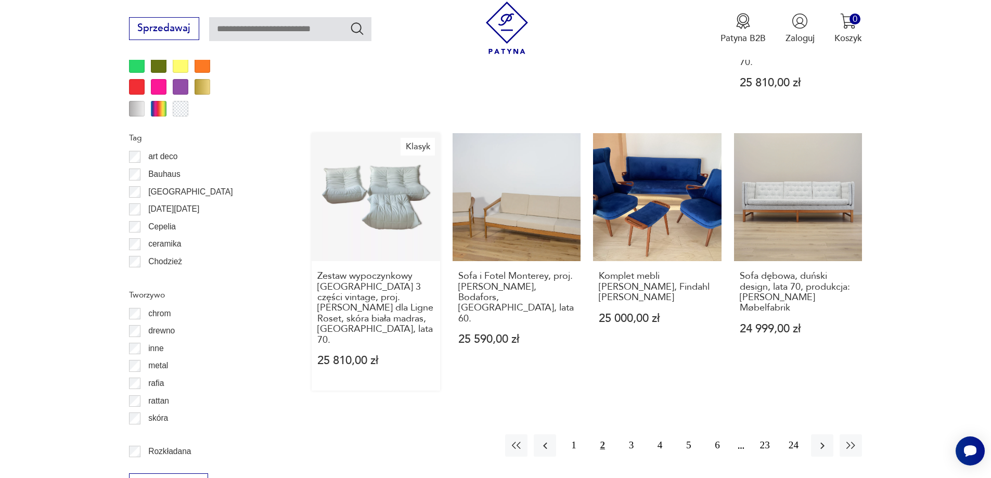
drag, startPoint x: 637, startPoint y: 356, endPoint x: 431, endPoint y: 302, distance: 213.5
click at [637, 434] on button "3" at bounding box center [631, 445] width 22 height 22
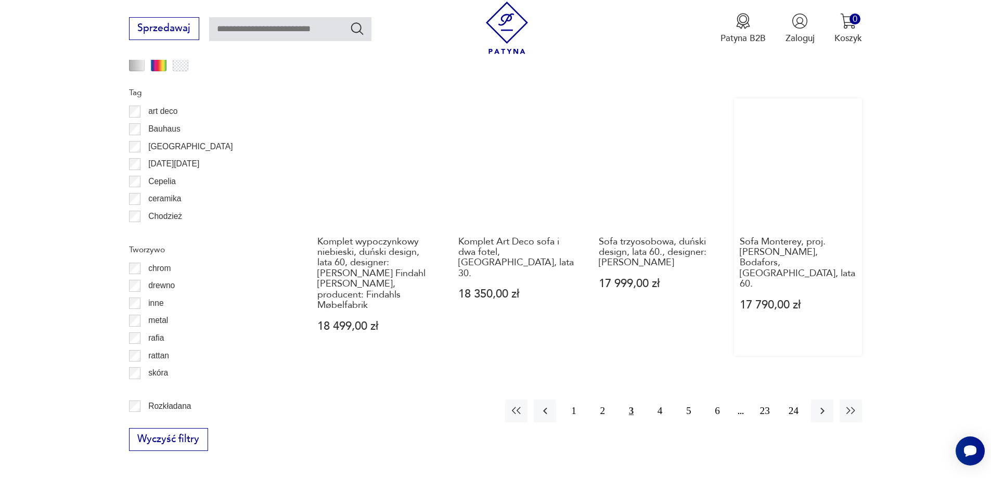
scroll to position [1387, 0]
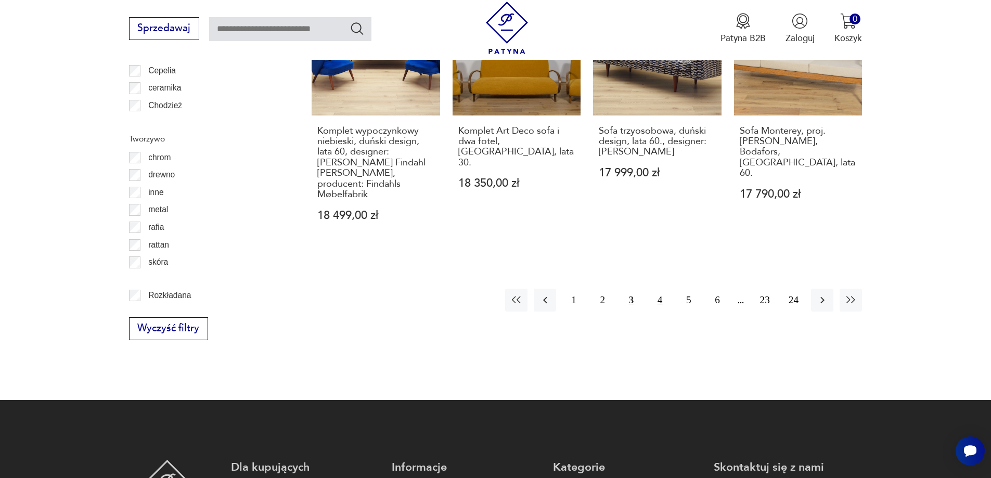
click at [662, 289] on button "4" at bounding box center [660, 300] width 22 height 22
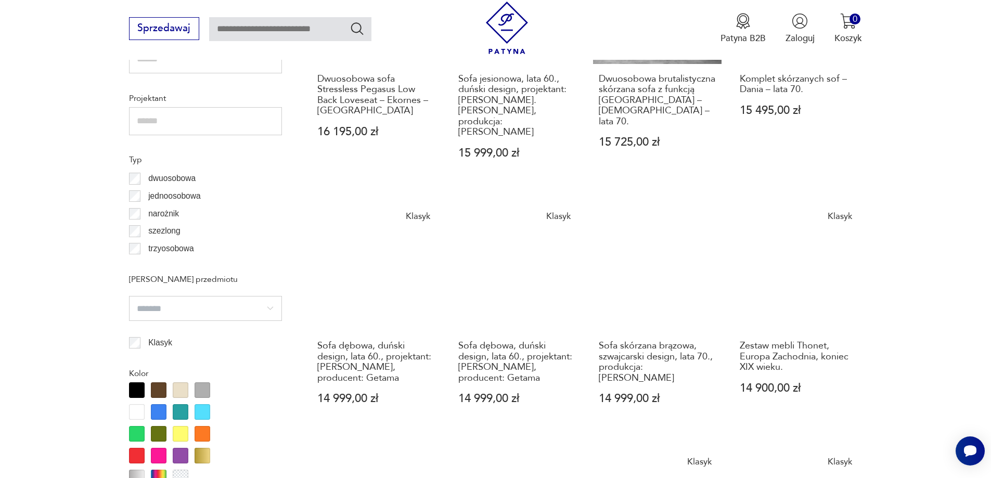
scroll to position [1179, 0]
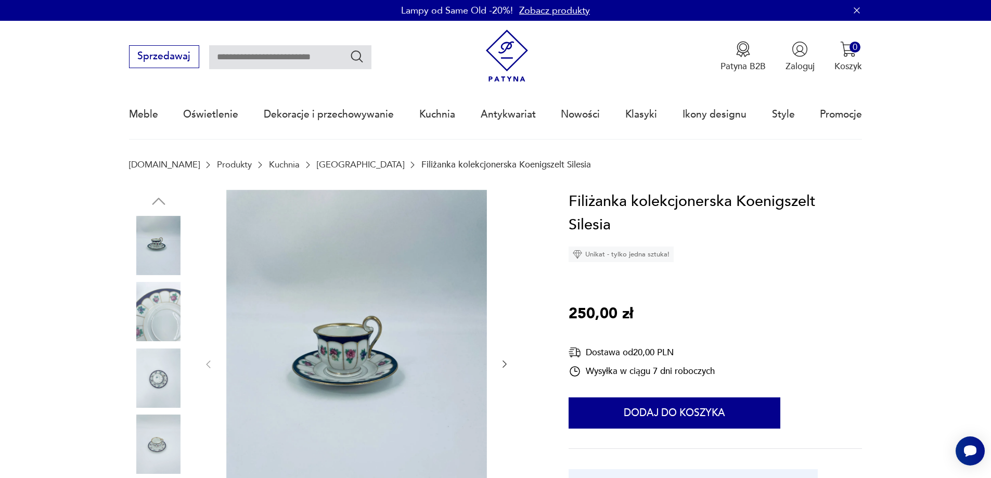
click at [401, 360] on img at bounding box center [356, 364] width 261 height 348
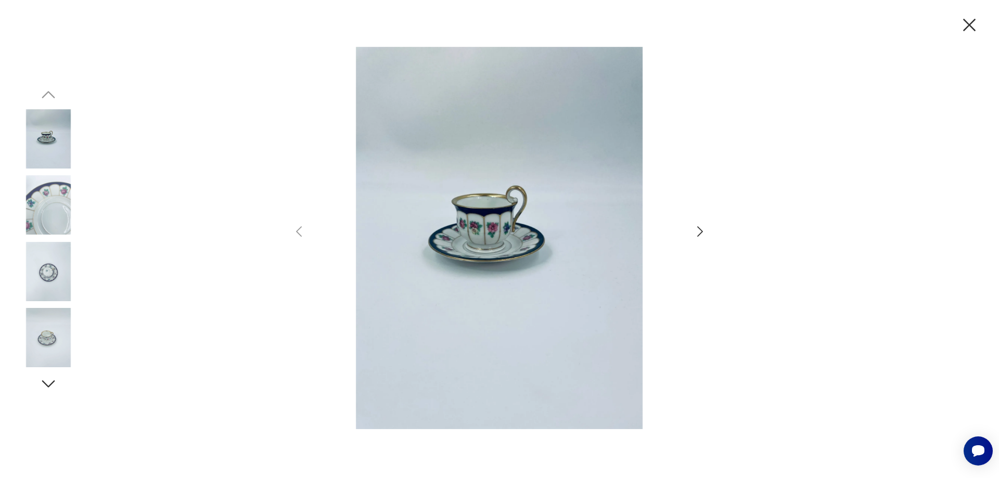
click at [695, 233] on icon "button" at bounding box center [699, 231] width 15 height 15
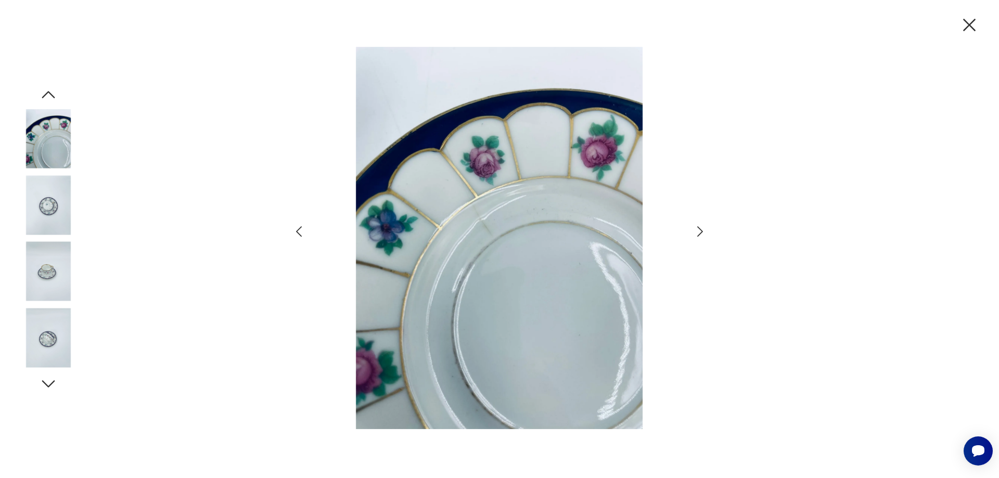
click at [694, 230] on icon "button" at bounding box center [699, 231] width 15 height 15
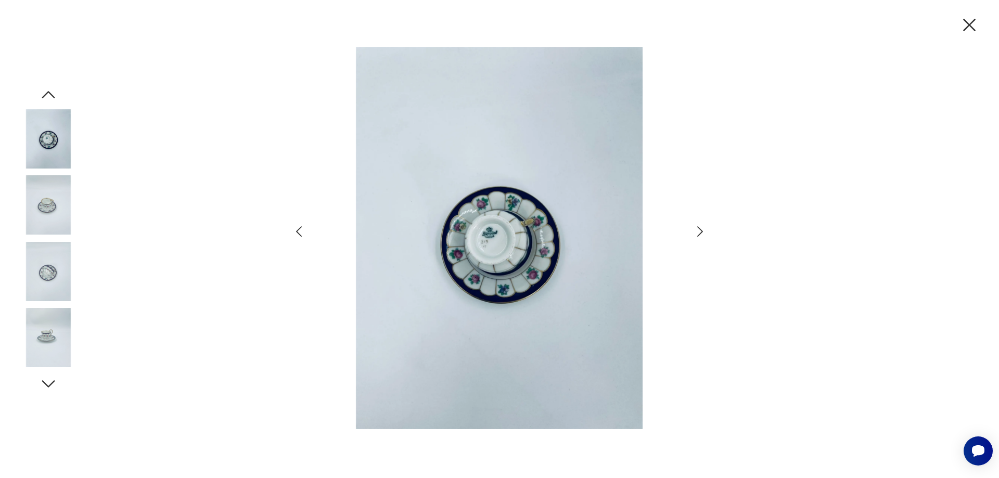
click at [694, 230] on icon "button" at bounding box center [699, 231] width 15 height 15
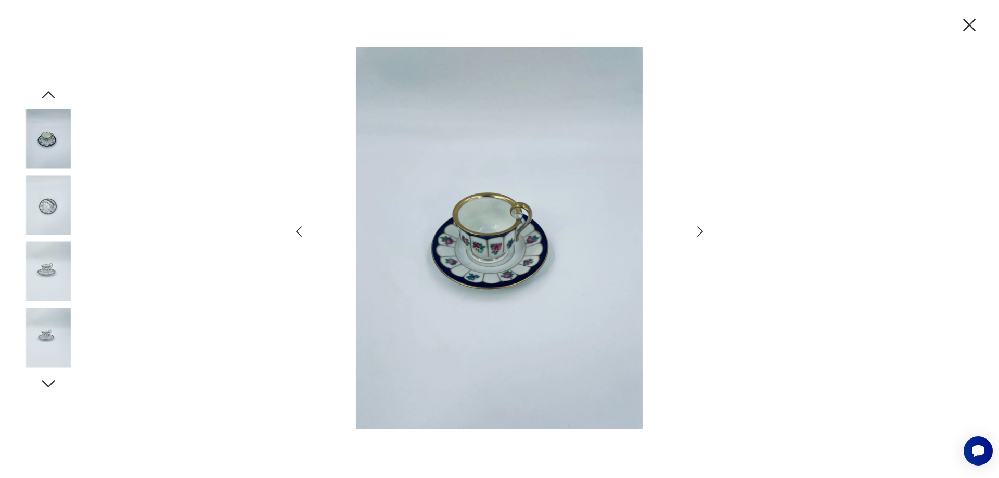
click at [694, 230] on icon "button" at bounding box center [699, 231] width 15 height 15
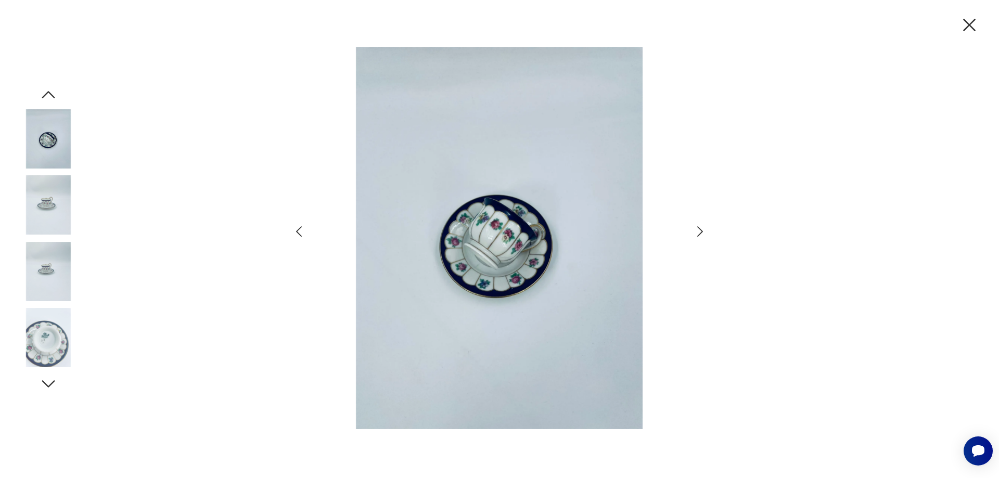
click at [694, 230] on icon "button" at bounding box center [699, 231] width 15 height 15
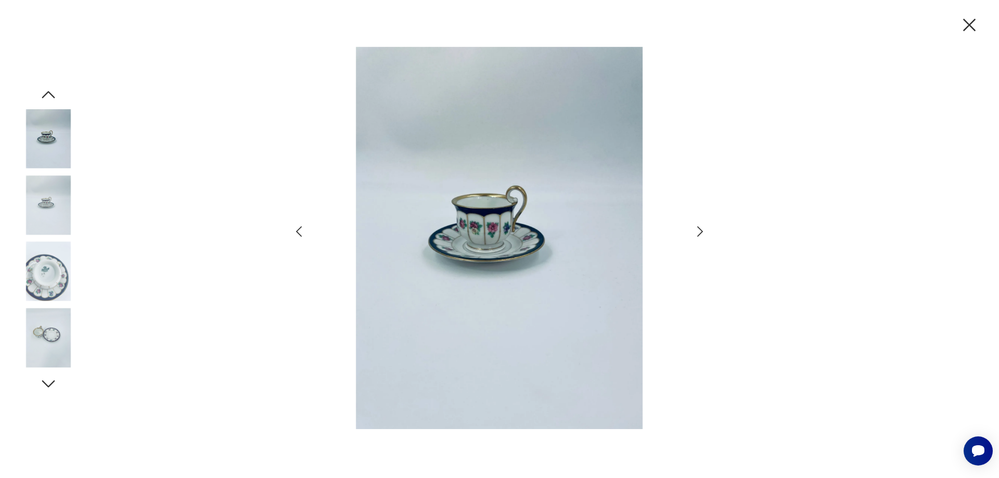
click at [961, 36] on div at bounding box center [499, 239] width 999 height 478
click at [964, 37] on div at bounding box center [499, 239] width 999 height 478
click at [964, 34] on icon "button" at bounding box center [969, 25] width 22 height 22
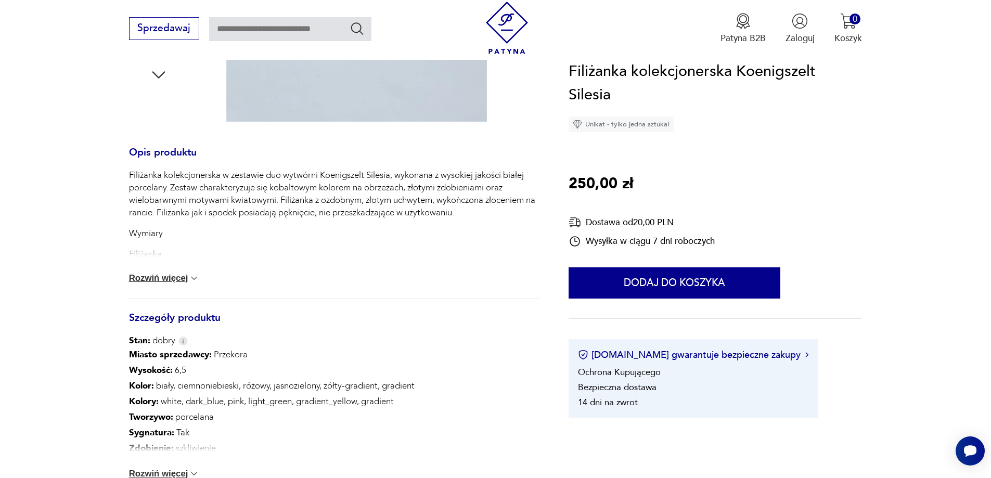
scroll to position [416, 0]
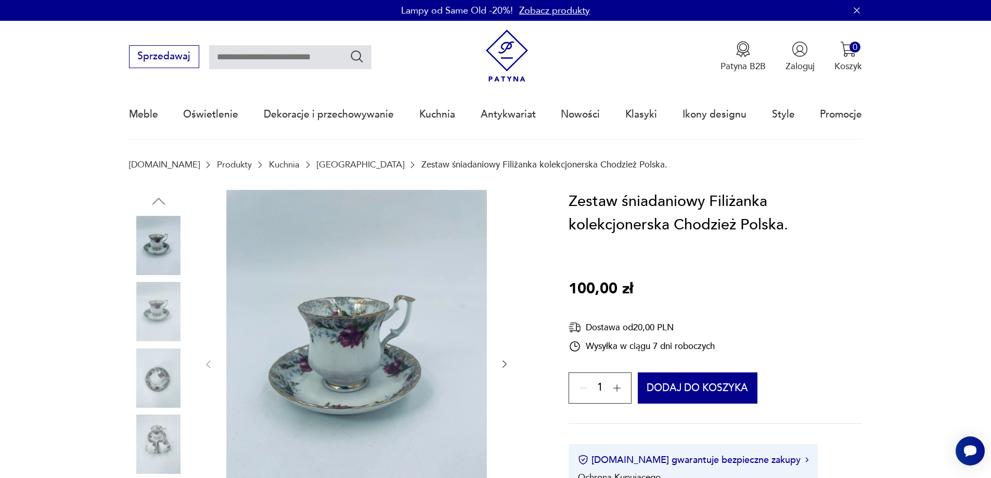
click at [511, 360] on div at bounding box center [334, 365] width 410 height 350
click at [506, 364] on icon "button" at bounding box center [505, 364] width 4 height 7
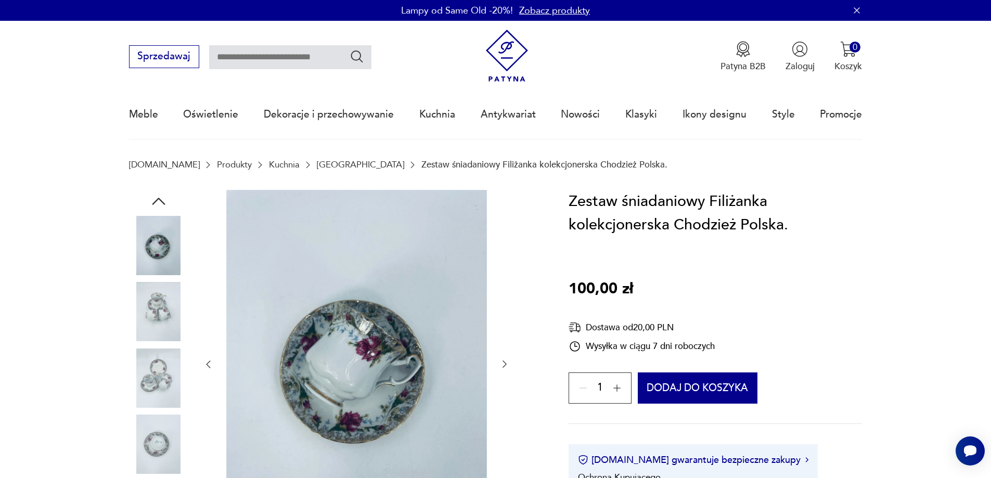
click at [506, 364] on icon "button" at bounding box center [505, 364] width 4 height 7
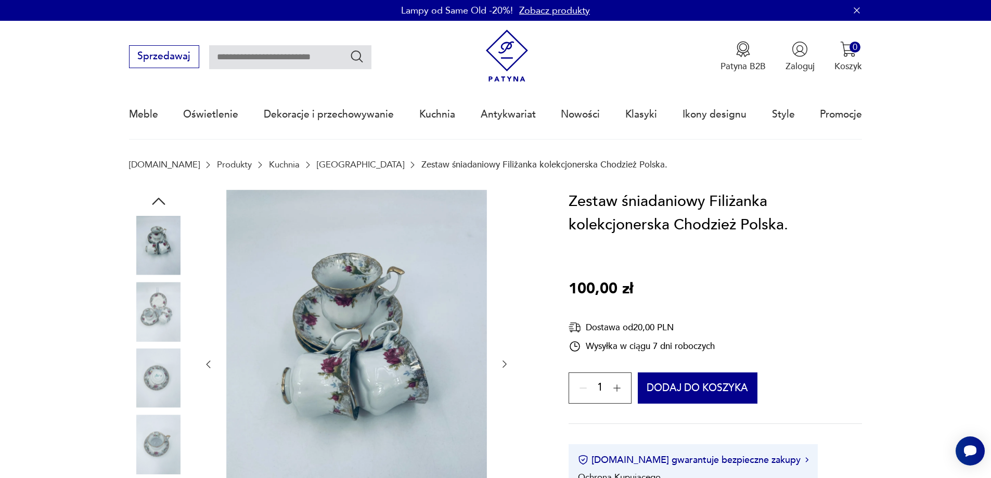
click at [506, 364] on icon "button" at bounding box center [505, 364] width 4 height 7
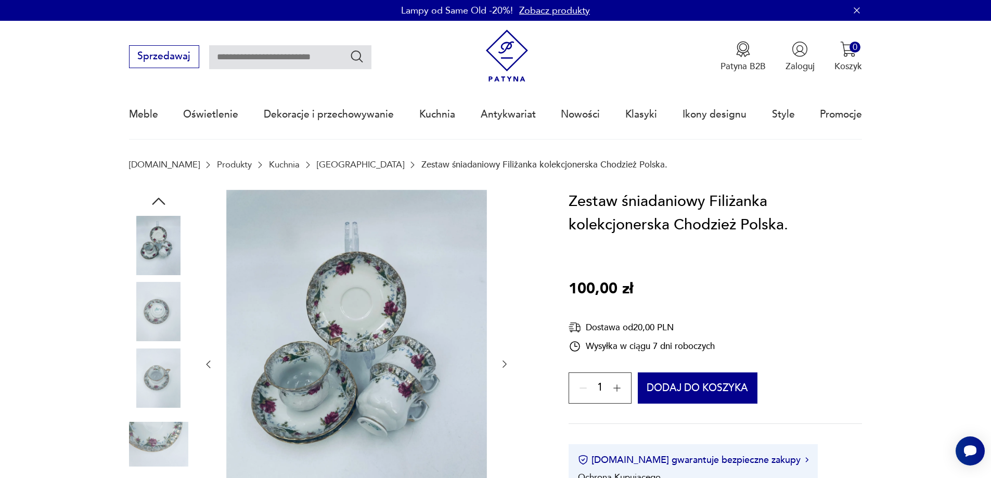
click at [506, 364] on icon "button" at bounding box center [505, 364] width 4 height 7
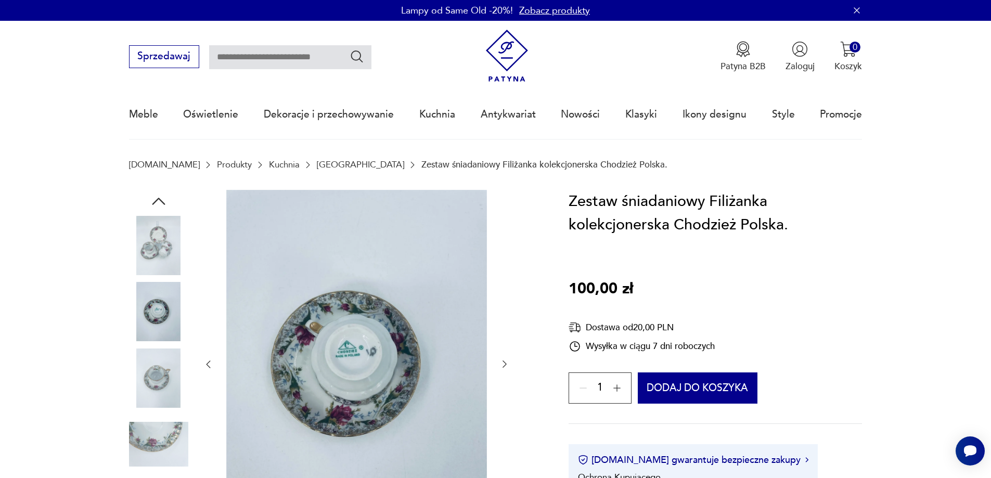
click at [506, 364] on icon "button" at bounding box center [505, 364] width 4 height 7
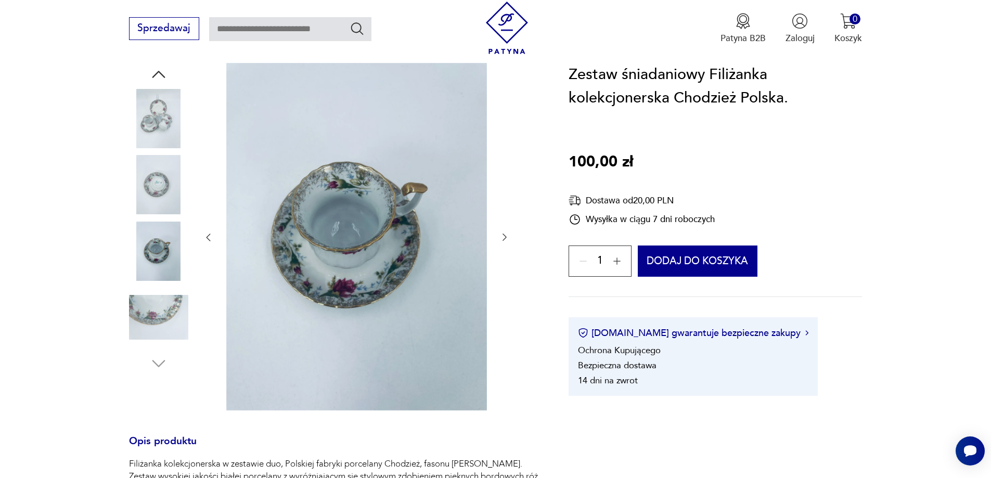
scroll to position [364, 0]
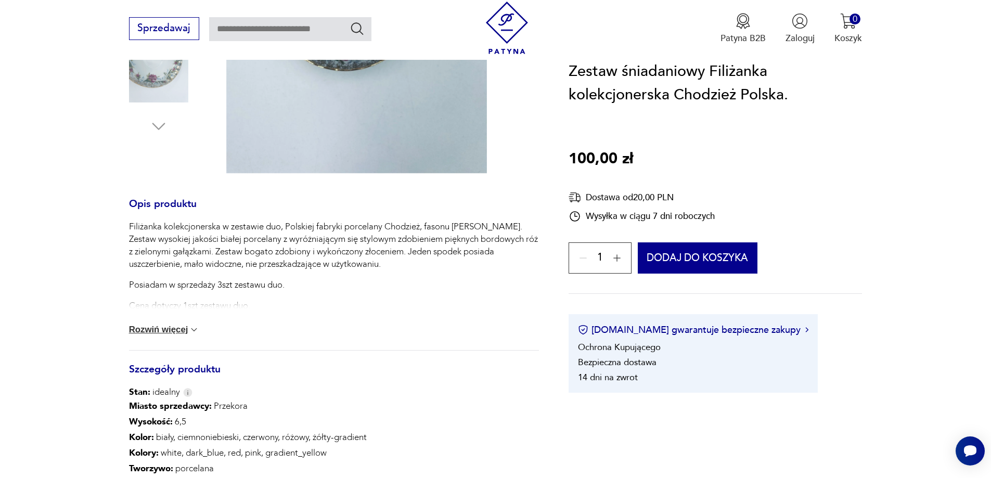
click at [171, 328] on button "Rozwiń więcej" at bounding box center [164, 330] width 71 height 10
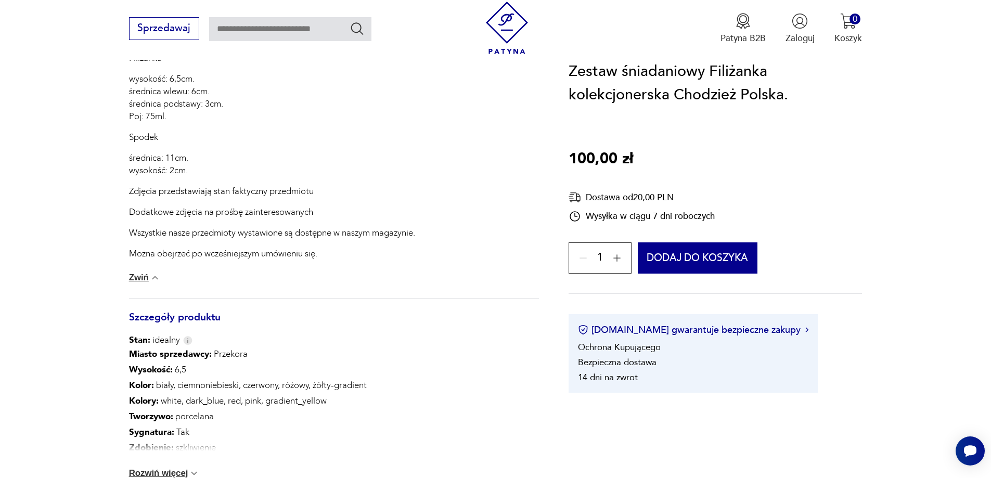
scroll to position [728, 0]
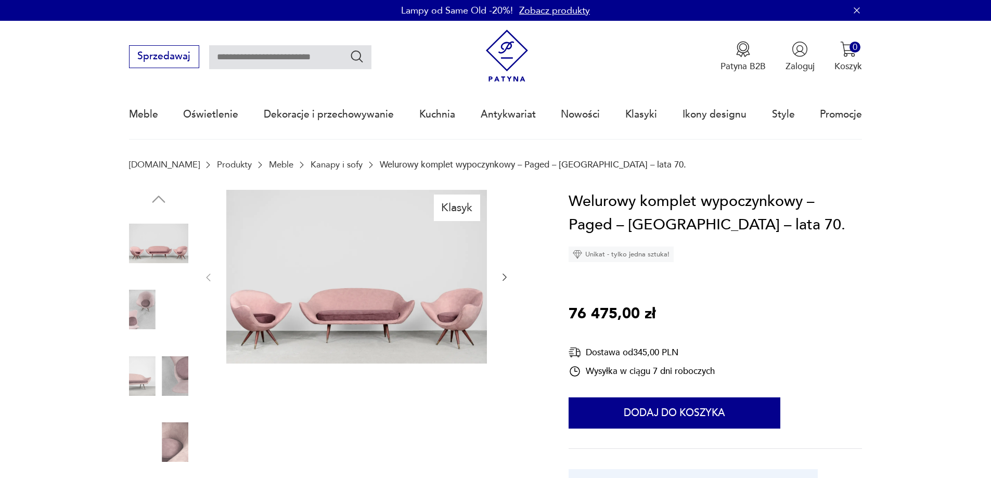
click at [500, 277] on icon "button" at bounding box center [504, 277] width 10 height 10
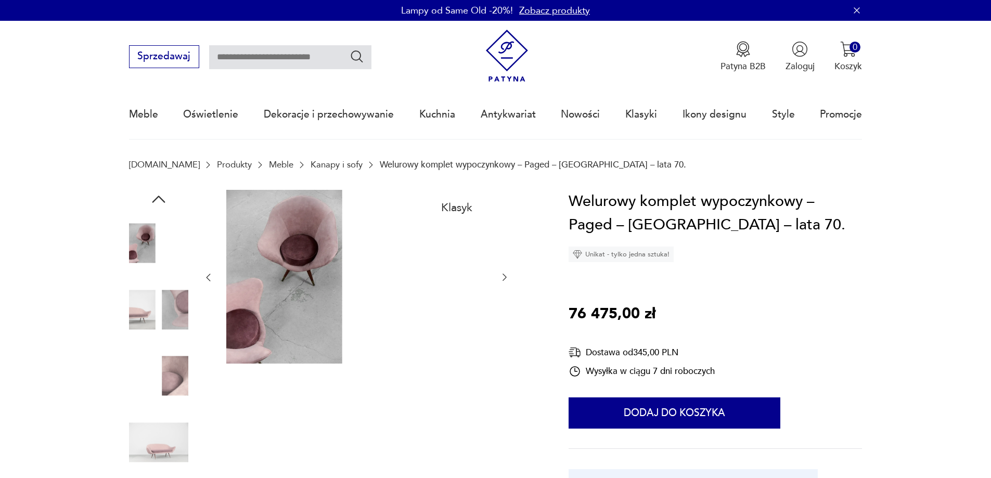
click at [500, 277] on icon "button" at bounding box center [504, 277] width 10 height 10
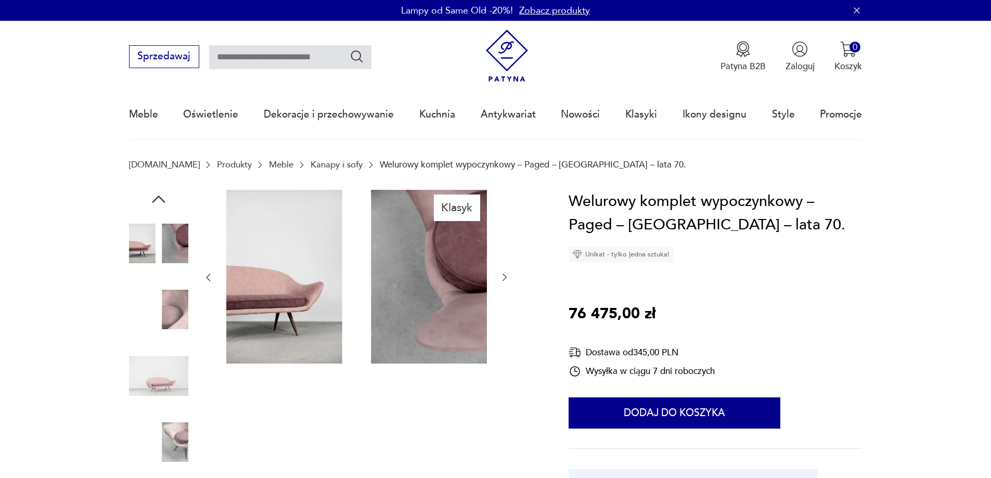
click at [500, 277] on icon "button" at bounding box center [504, 277] width 10 height 10
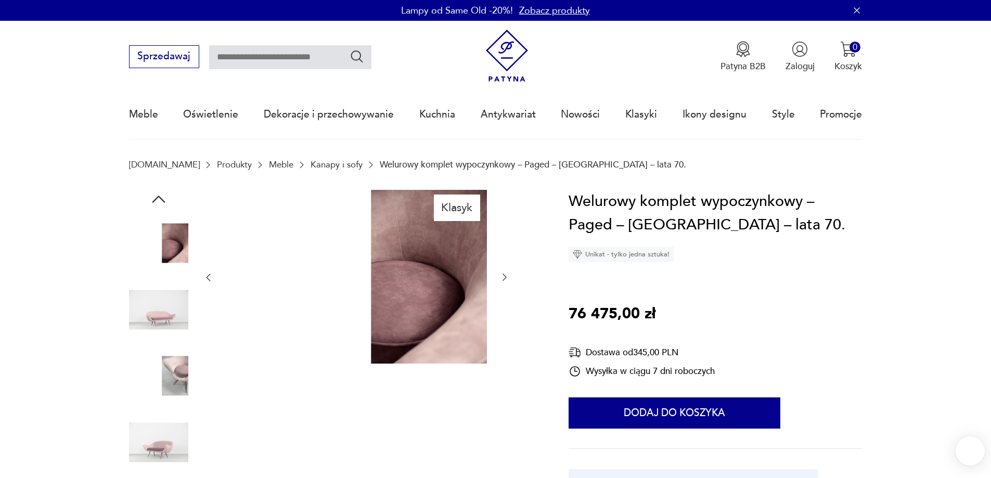
click at [500, 277] on icon "button" at bounding box center [504, 277] width 10 height 10
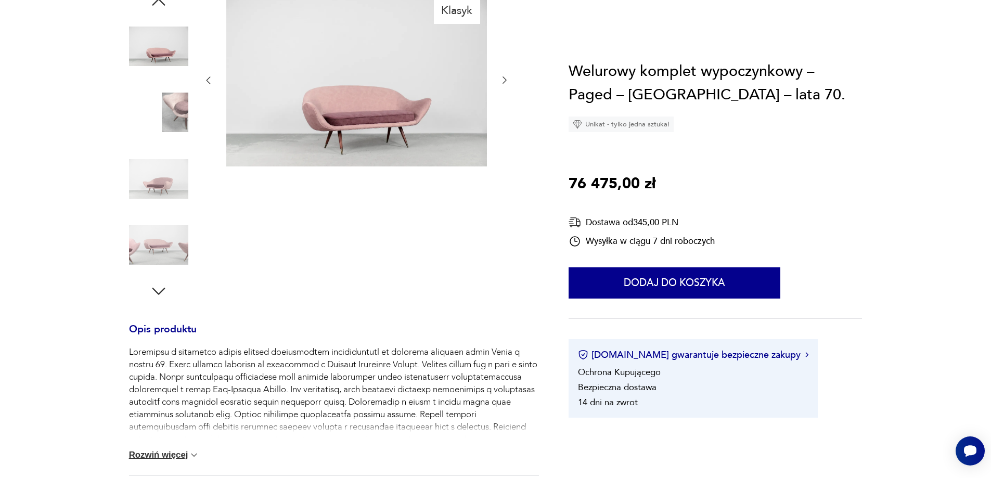
scroll to position [312, 0]
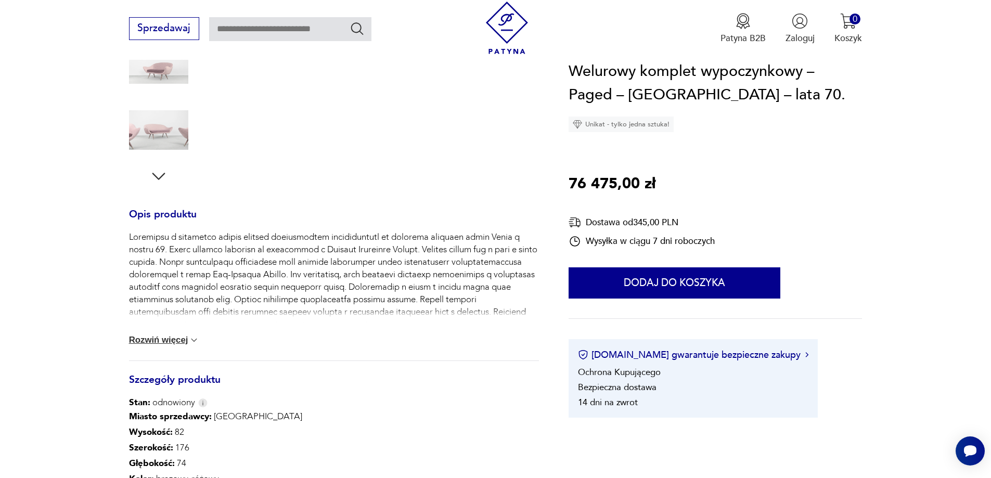
click at [127, 340] on section "Klasyk Opis produktu Paged Meble to marka, której tradycje meblarskie sięgają 1…" at bounding box center [495, 263] width 991 height 770
click at [138, 340] on button "Rozwiń więcej" at bounding box center [164, 340] width 71 height 10
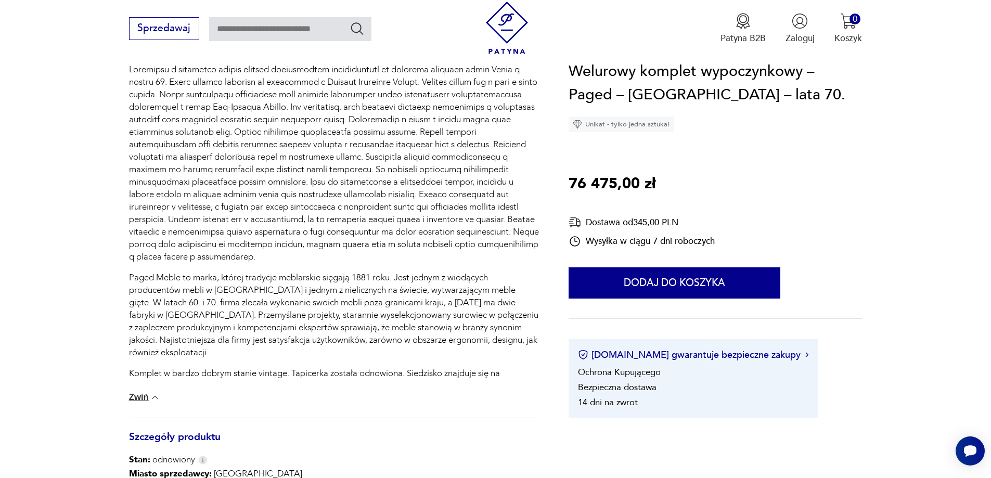
scroll to position [520, 0]
